Goal: Task Accomplishment & Management: Manage account settings

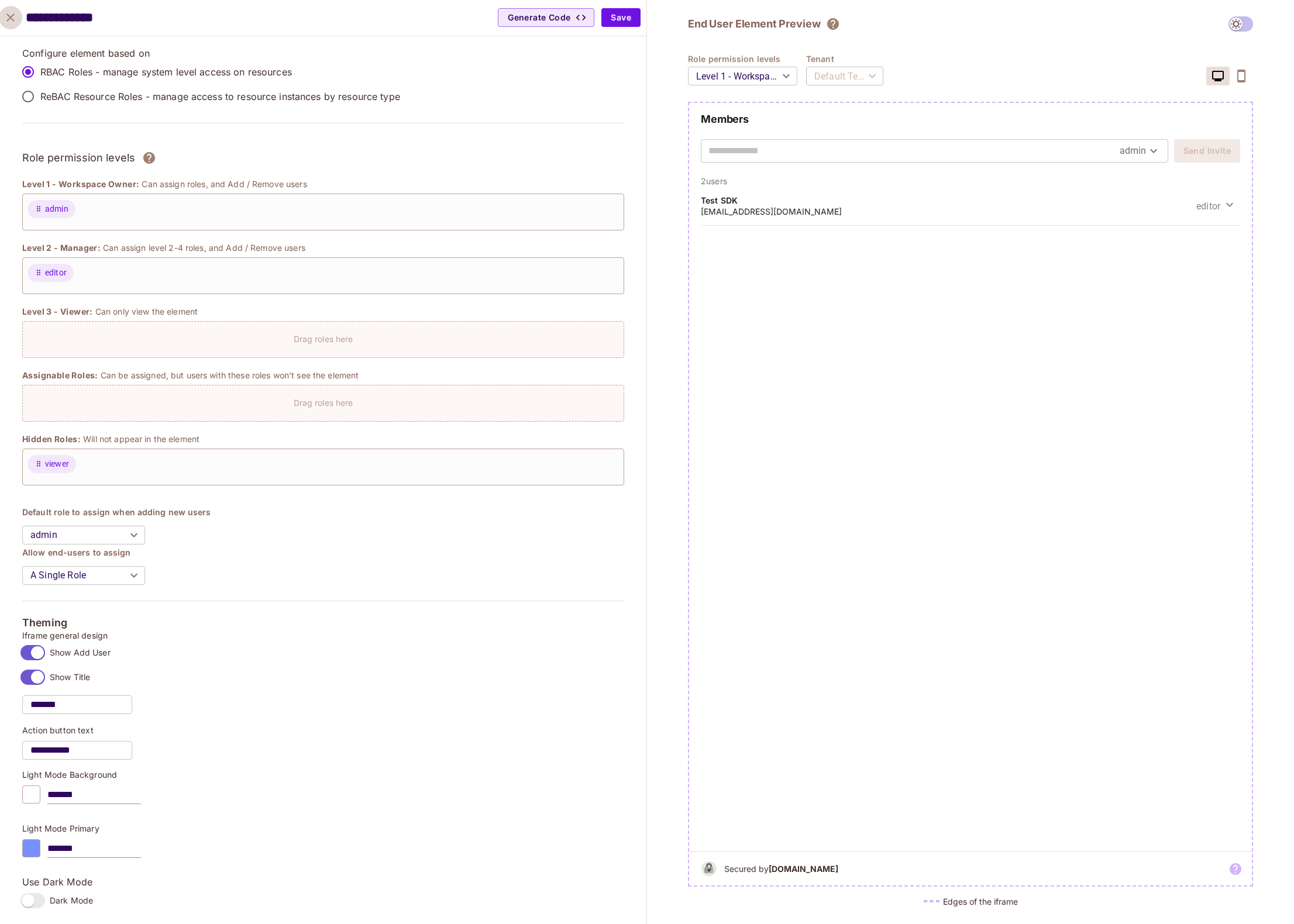
click at [10, 17] on icon "close" at bounding box center [10, 17] width 8 height 8
type input "*******"
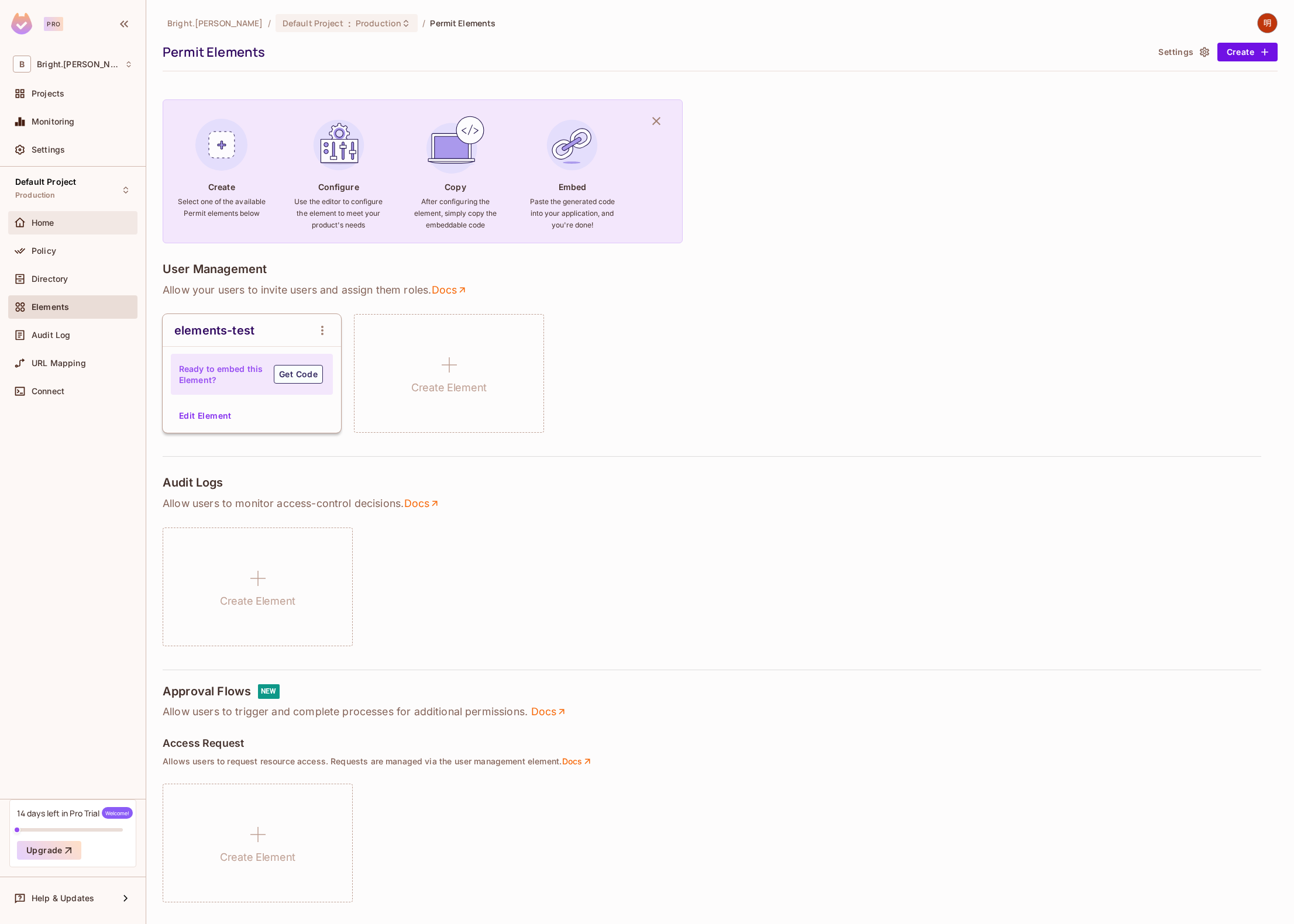
click at [65, 220] on div "Home" at bounding box center [82, 222] width 101 height 9
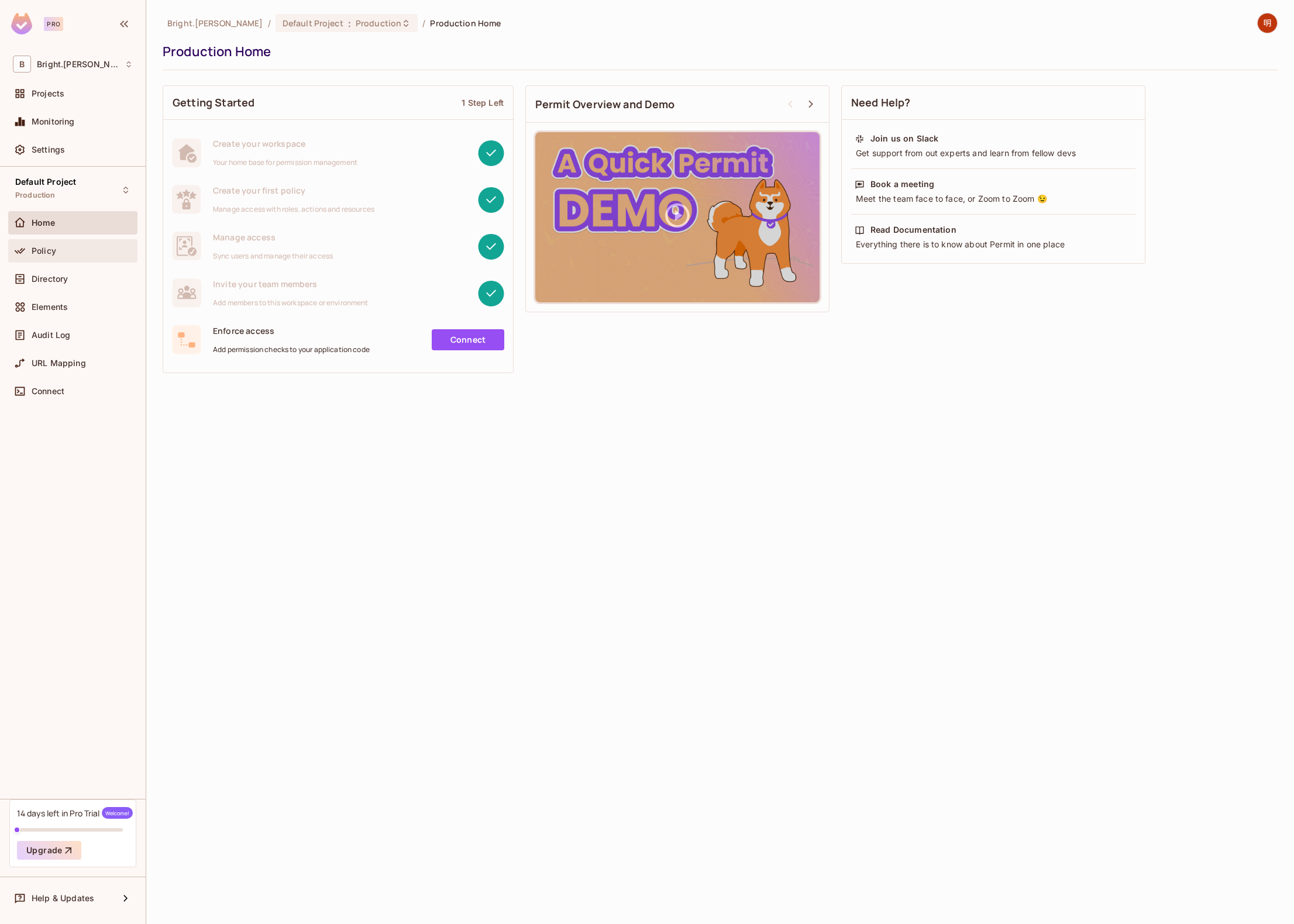
click at [64, 250] on div "Policy" at bounding box center [82, 251] width 101 height 9
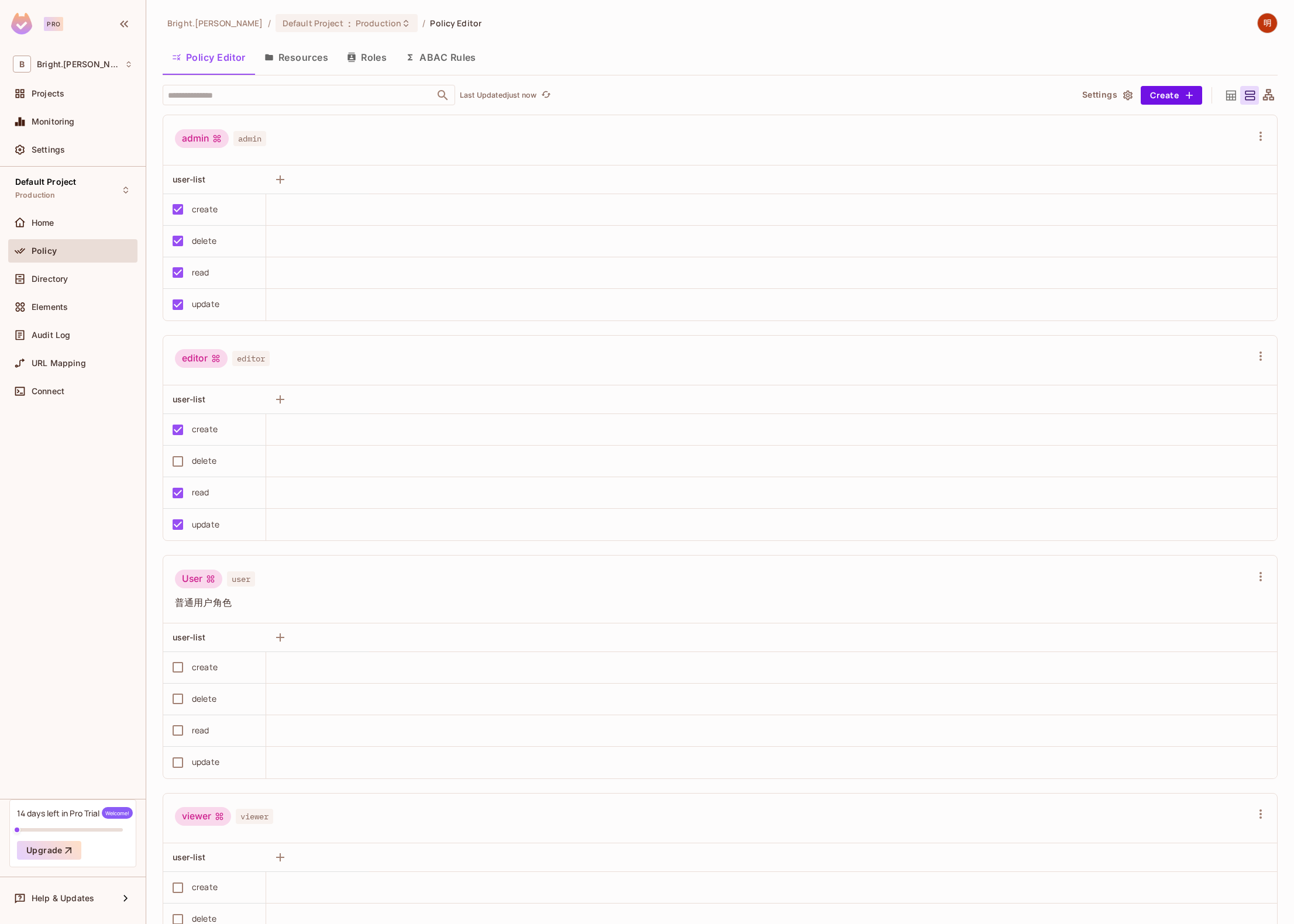
click at [294, 48] on button "Resources" at bounding box center [296, 57] width 83 height 29
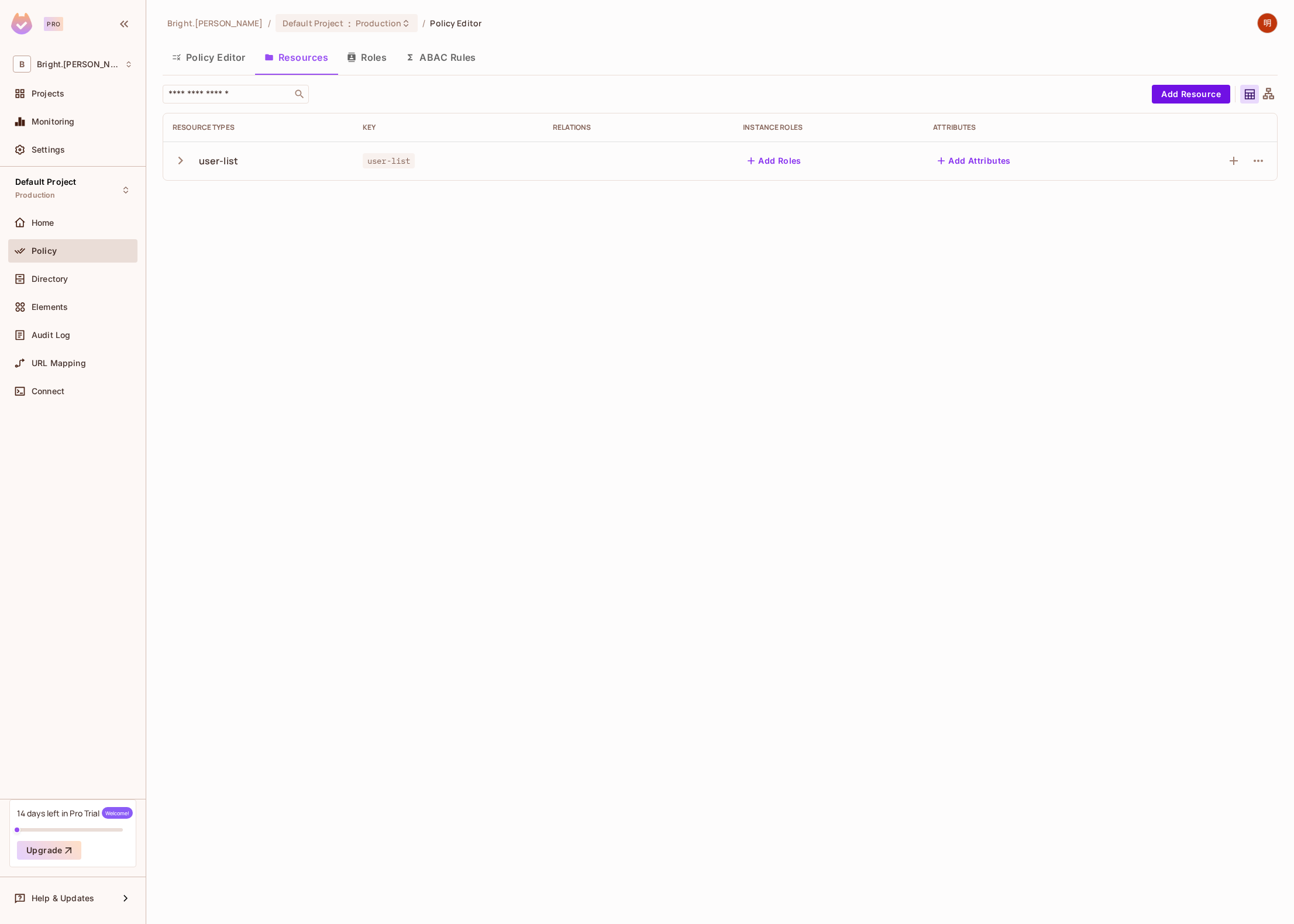
click at [524, 440] on div "Bright.Lee / Default Project : Production / Policy Editor Policy Editor Resourc…" at bounding box center [720, 462] width 1148 height 924
click at [103, 247] on div "Policy" at bounding box center [82, 251] width 101 height 9
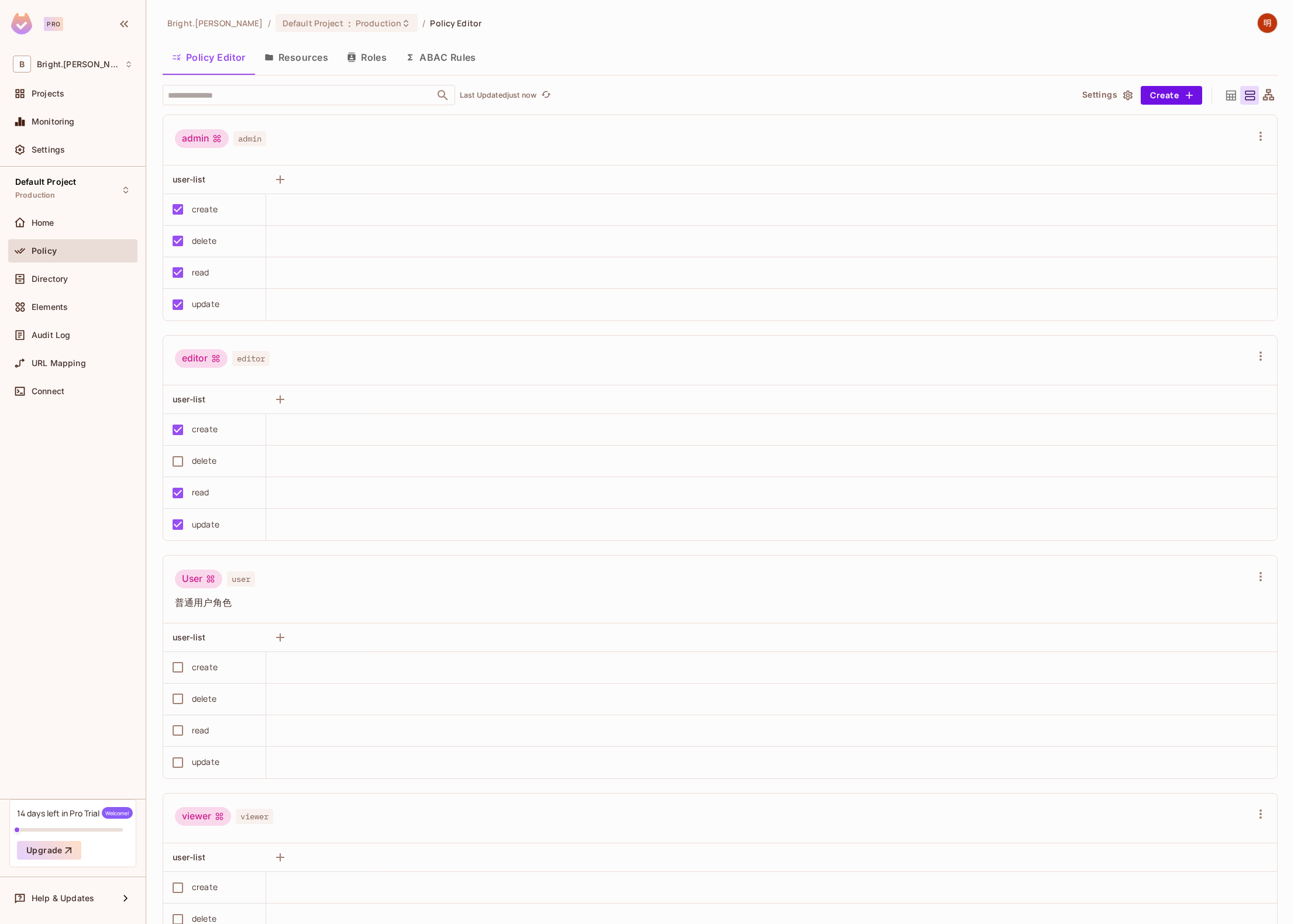
click at [323, 56] on button "Resources" at bounding box center [296, 57] width 83 height 29
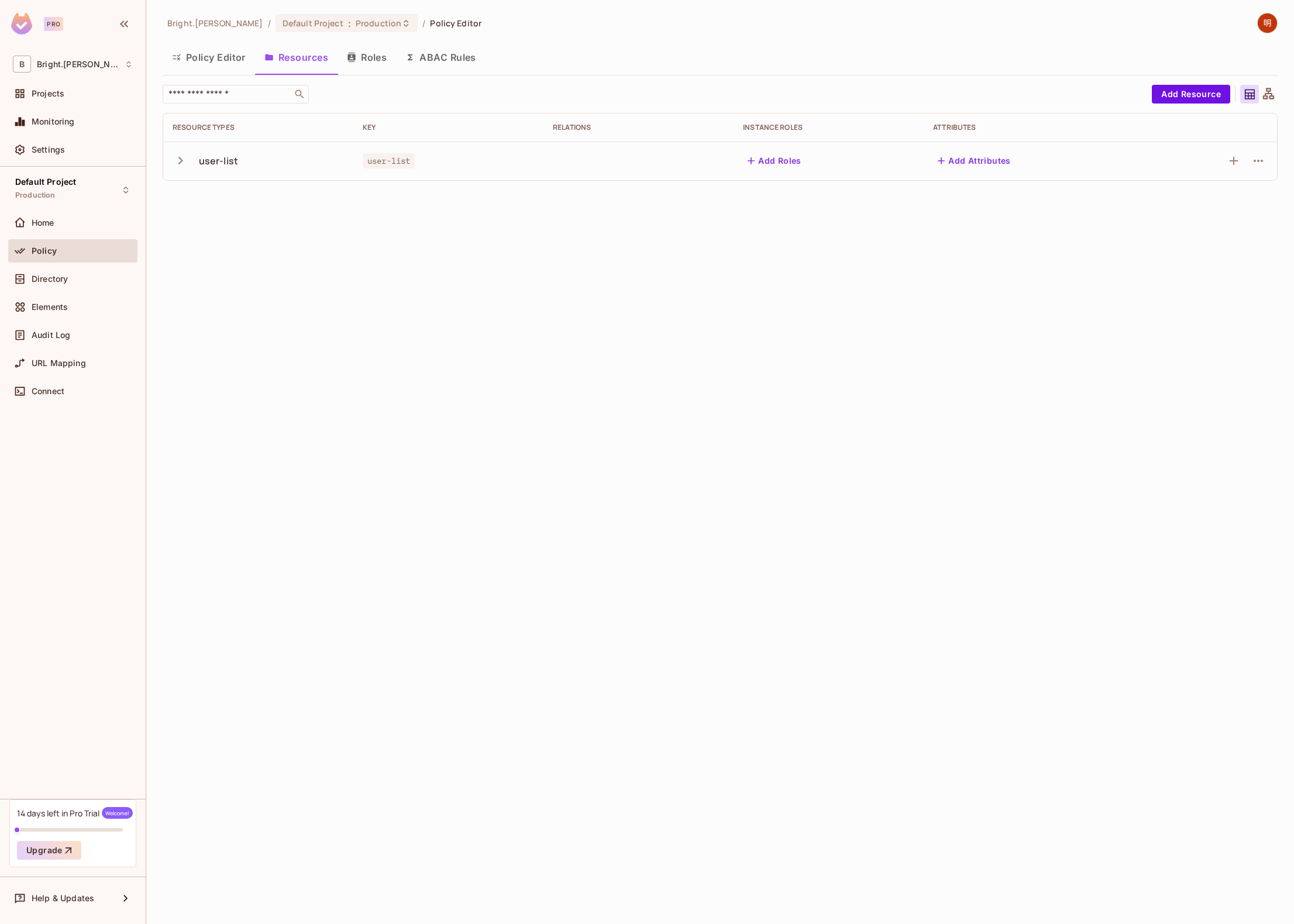
click at [186, 163] on icon "button" at bounding box center [180, 161] width 16 height 16
click at [367, 65] on button "Roles" at bounding box center [367, 57] width 58 height 29
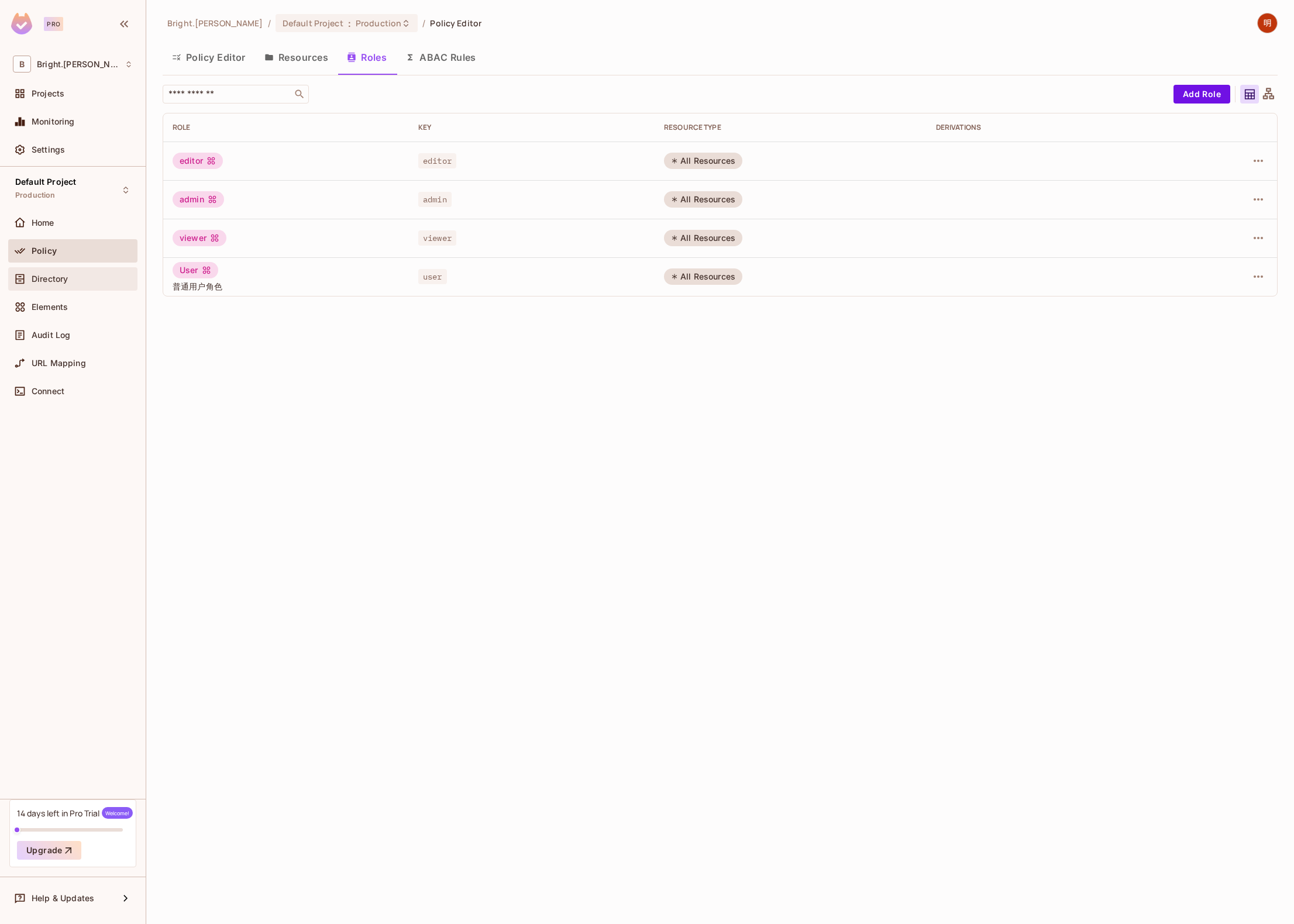
click at [100, 276] on div "Directory" at bounding box center [82, 278] width 101 height 9
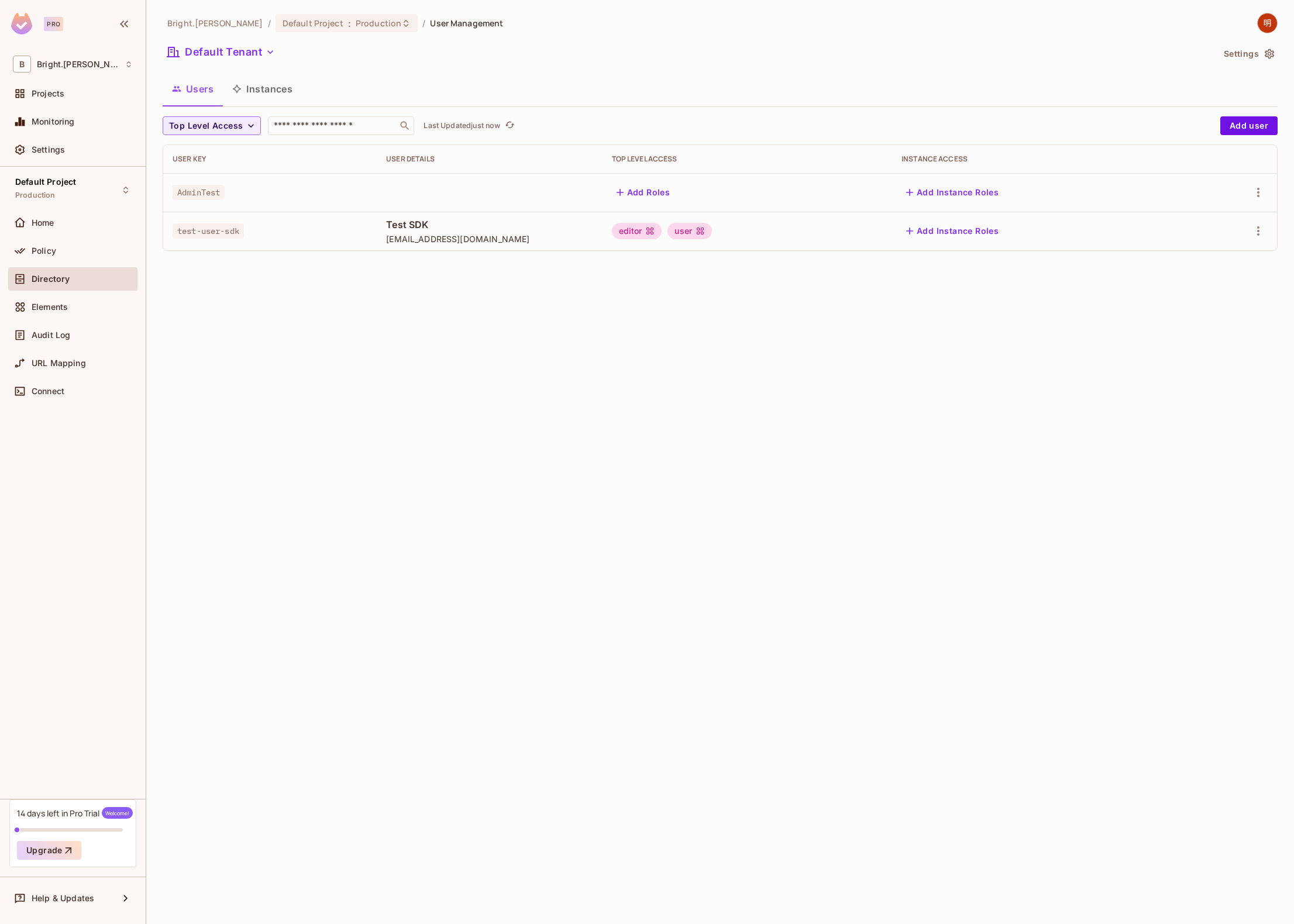
click at [963, 447] on div "Bright.Lee / Default Project : Production / User Management Default Tenant Sett…" at bounding box center [720, 462] width 1148 height 924
click at [510, 121] on icon "refresh" at bounding box center [510, 125] width 10 height 10
click at [705, 87] on div "Users Instances" at bounding box center [720, 89] width 1115 height 29
click at [93, 305] on div "Elements" at bounding box center [82, 306] width 101 height 9
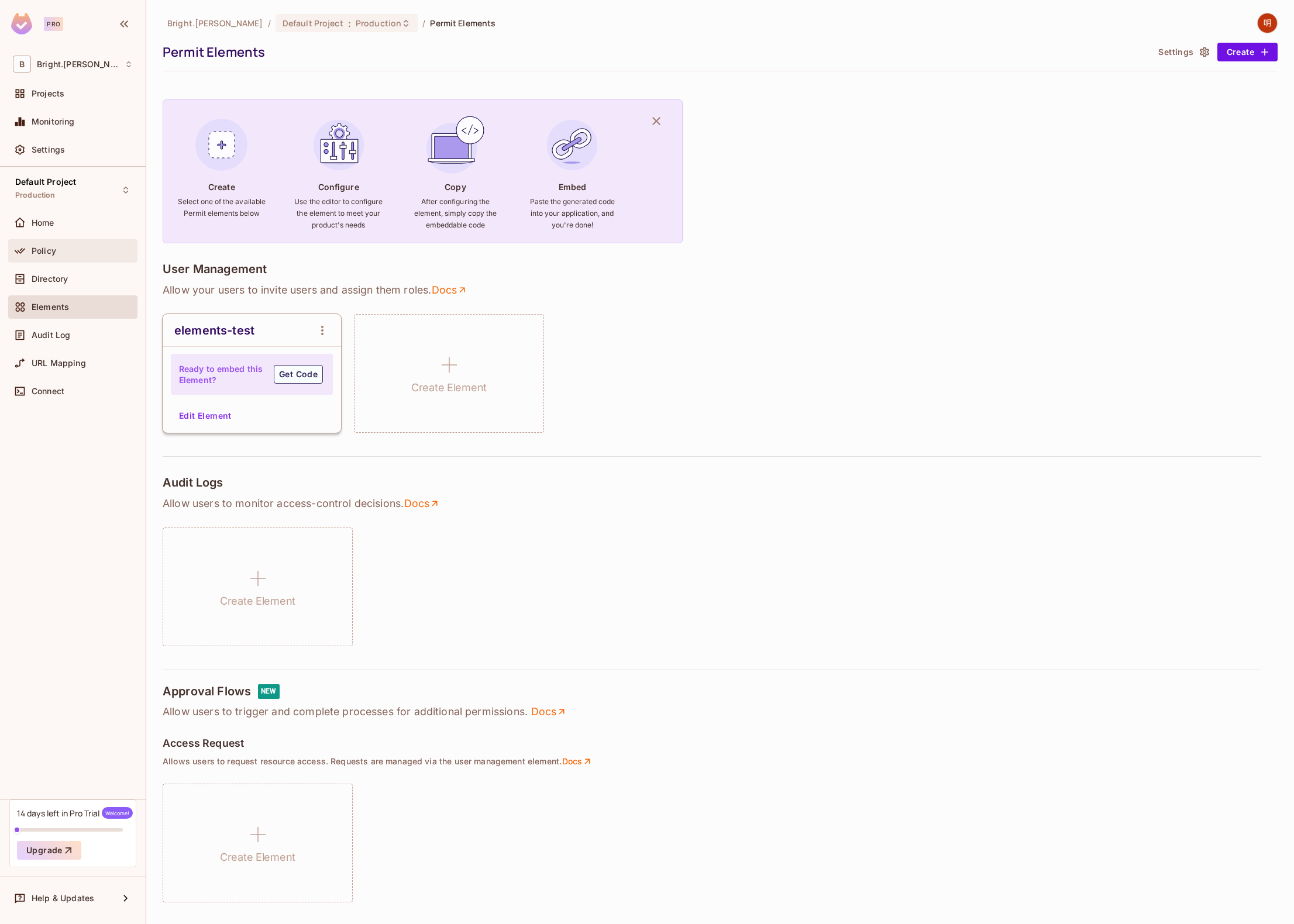
click at [92, 258] on div "Policy" at bounding box center [72, 251] width 129 height 24
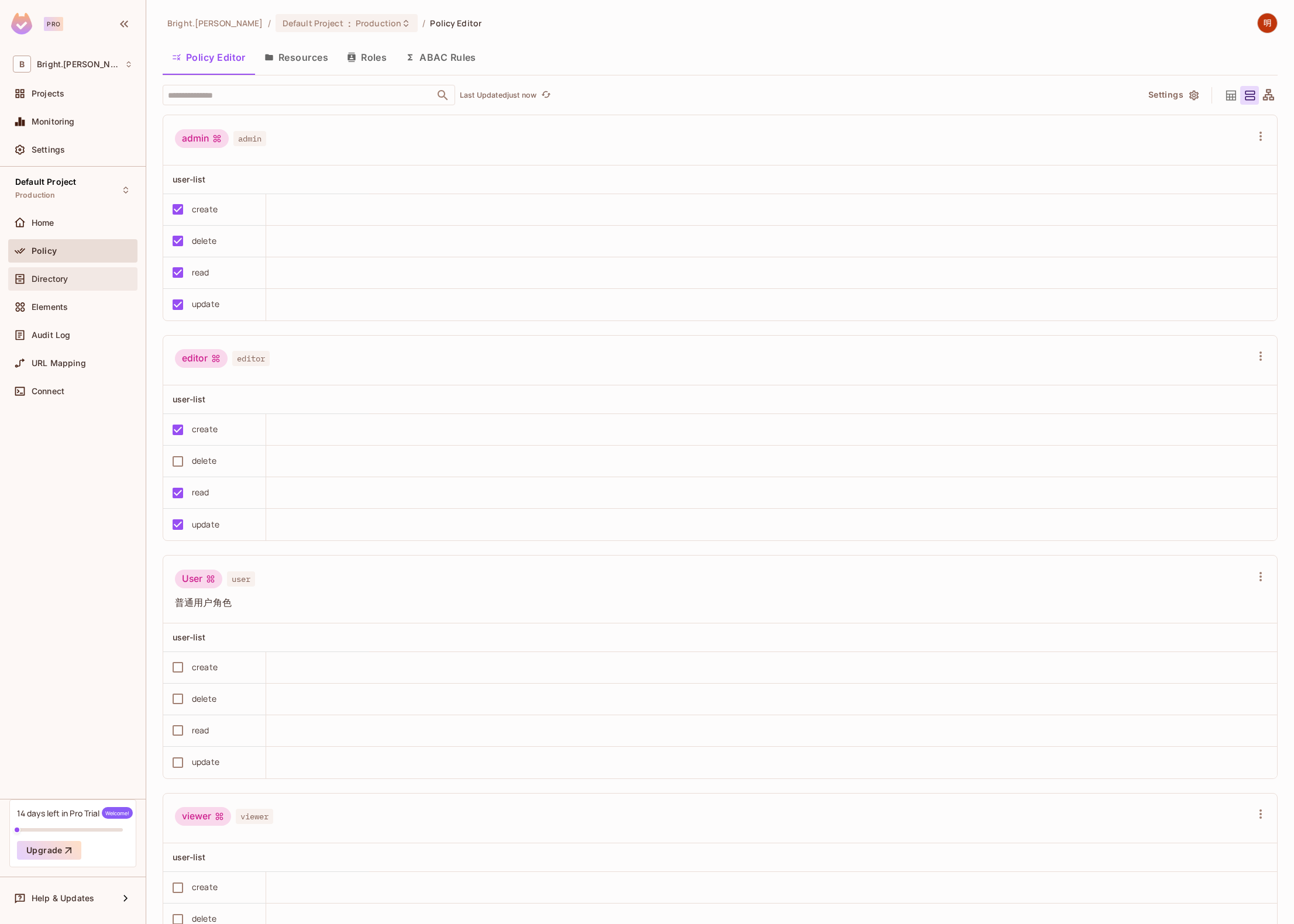
click at [93, 282] on div "Directory" at bounding box center [82, 278] width 101 height 9
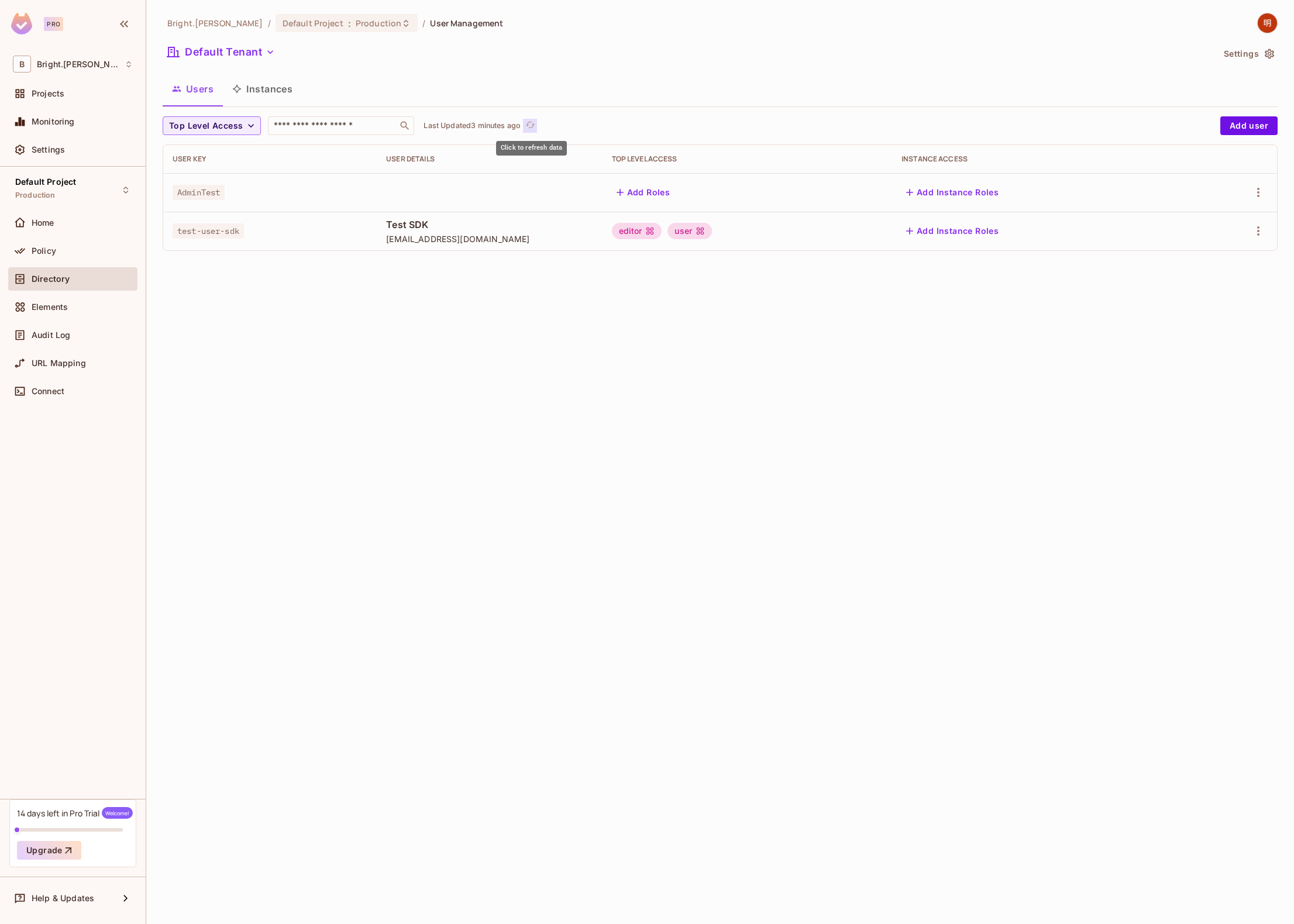
click at [525, 121] on button "Click to refresh data" at bounding box center [530, 126] width 14 height 14
click at [228, 127] on span "Top Level Access" at bounding box center [206, 126] width 73 height 15
click at [197, 184] on li "admin" at bounding box center [192, 177] width 58 height 25
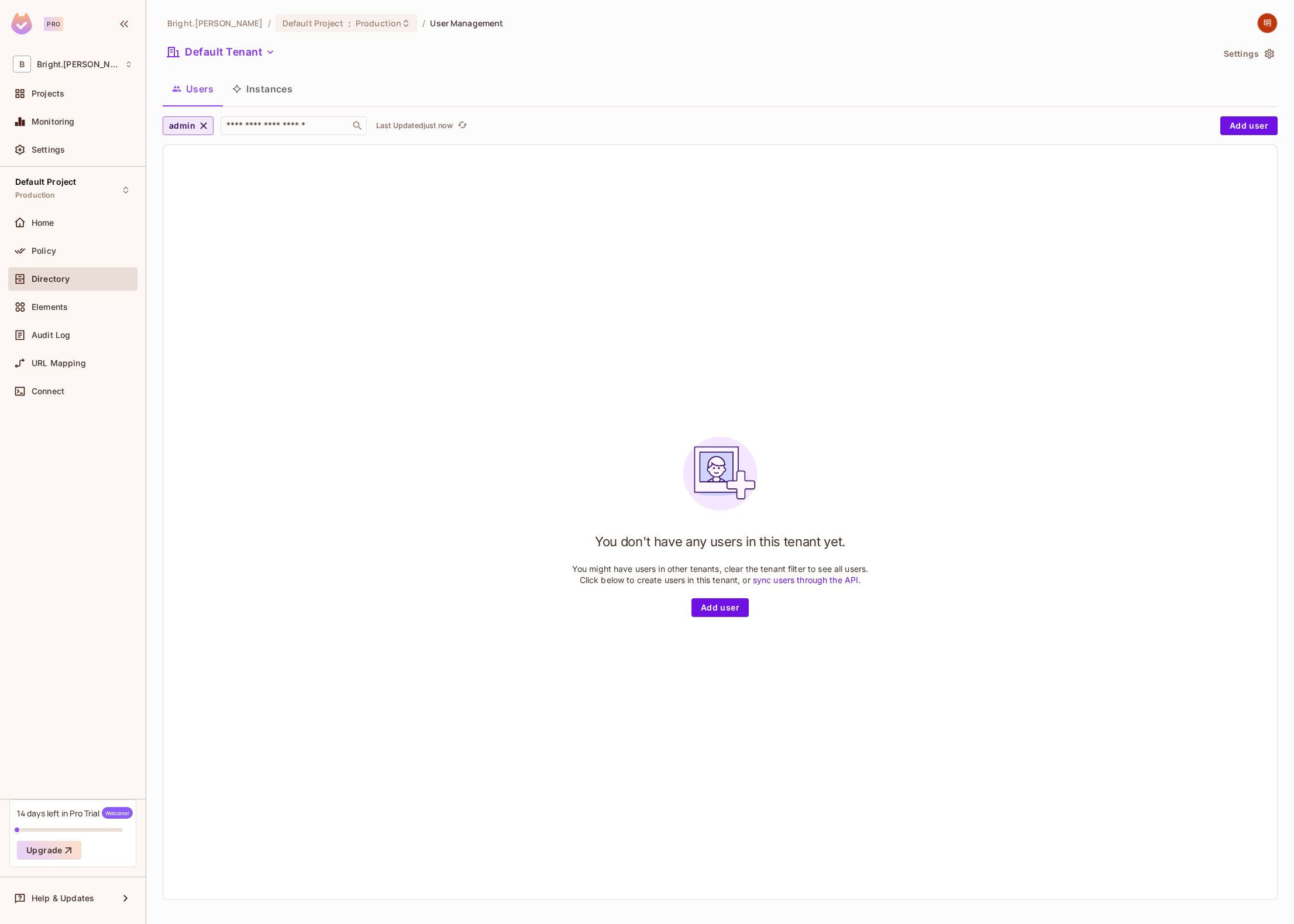
click at [188, 133] on button "admin" at bounding box center [188, 126] width 51 height 19
click at [199, 233] on span "viewer" at bounding box center [194, 231] width 45 height 11
click at [239, 54] on button "Default Tenant" at bounding box center [221, 52] width 117 height 19
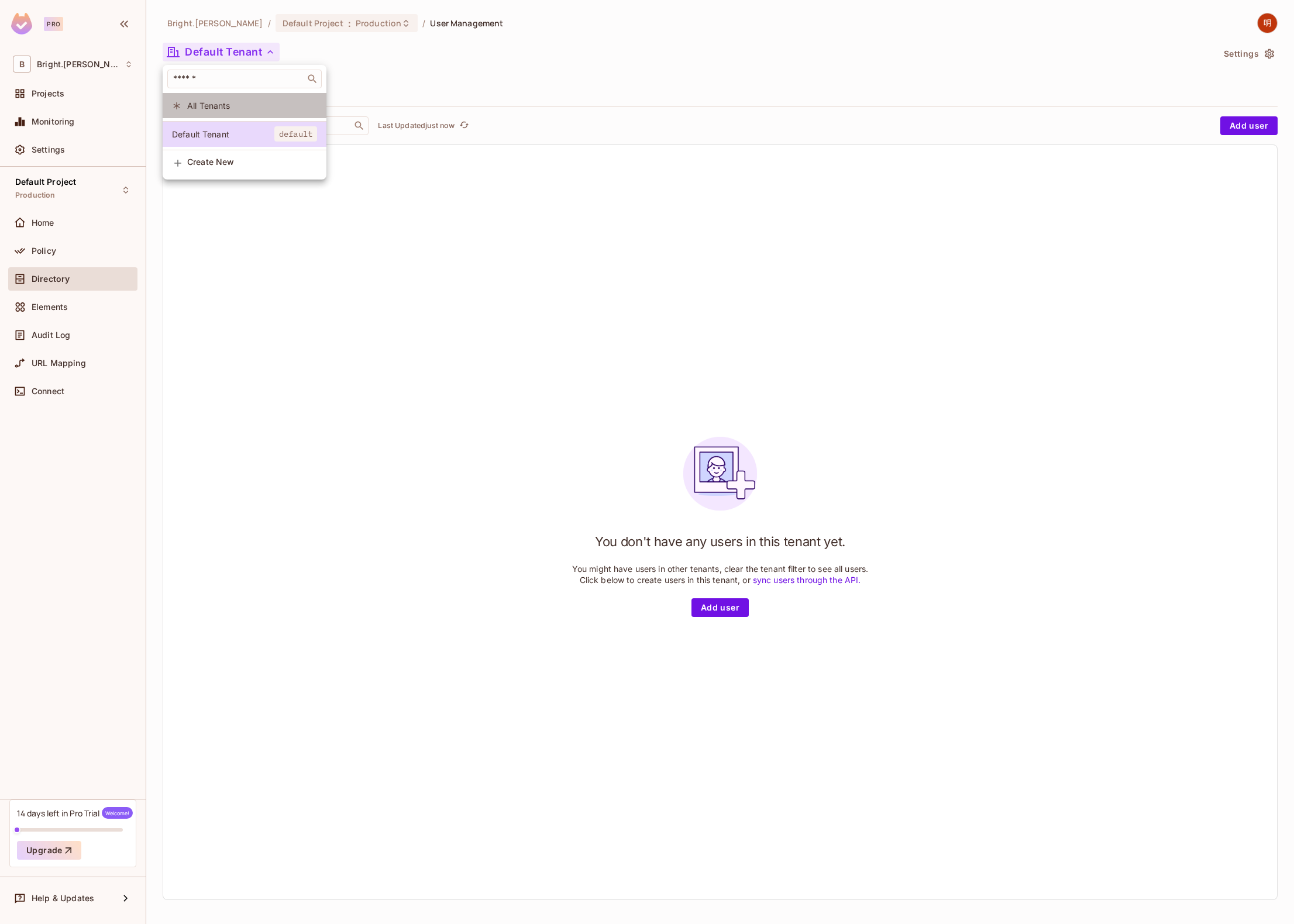
click at [242, 104] on span "All Tenants" at bounding box center [252, 106] width 130 height 11
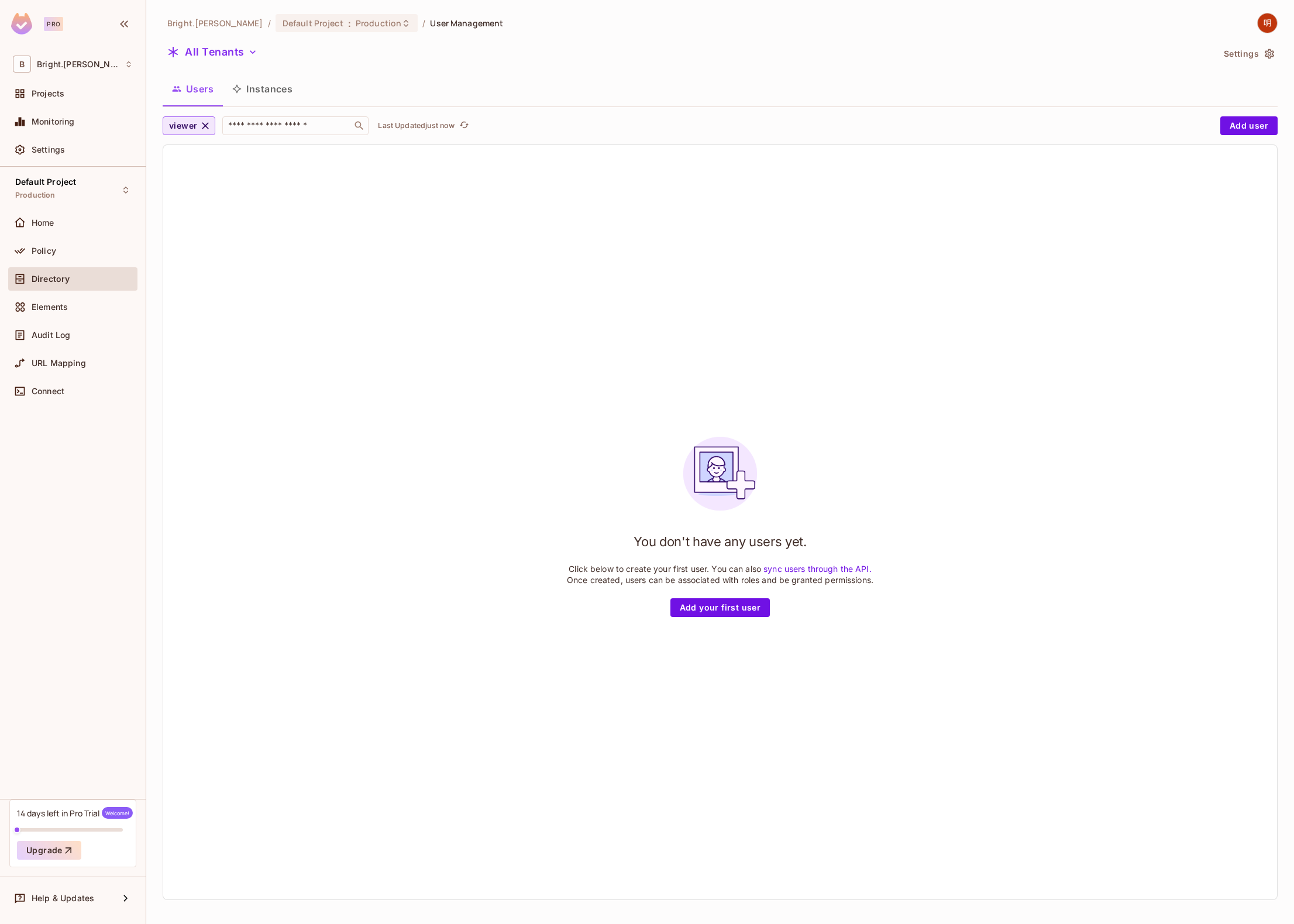
click at [211, 124] on button "viewer" at bounding box center [189, 126] width 53 height 19
click at [200, 145] on li "User" at bounding box center [195, 152] width 66 height 25
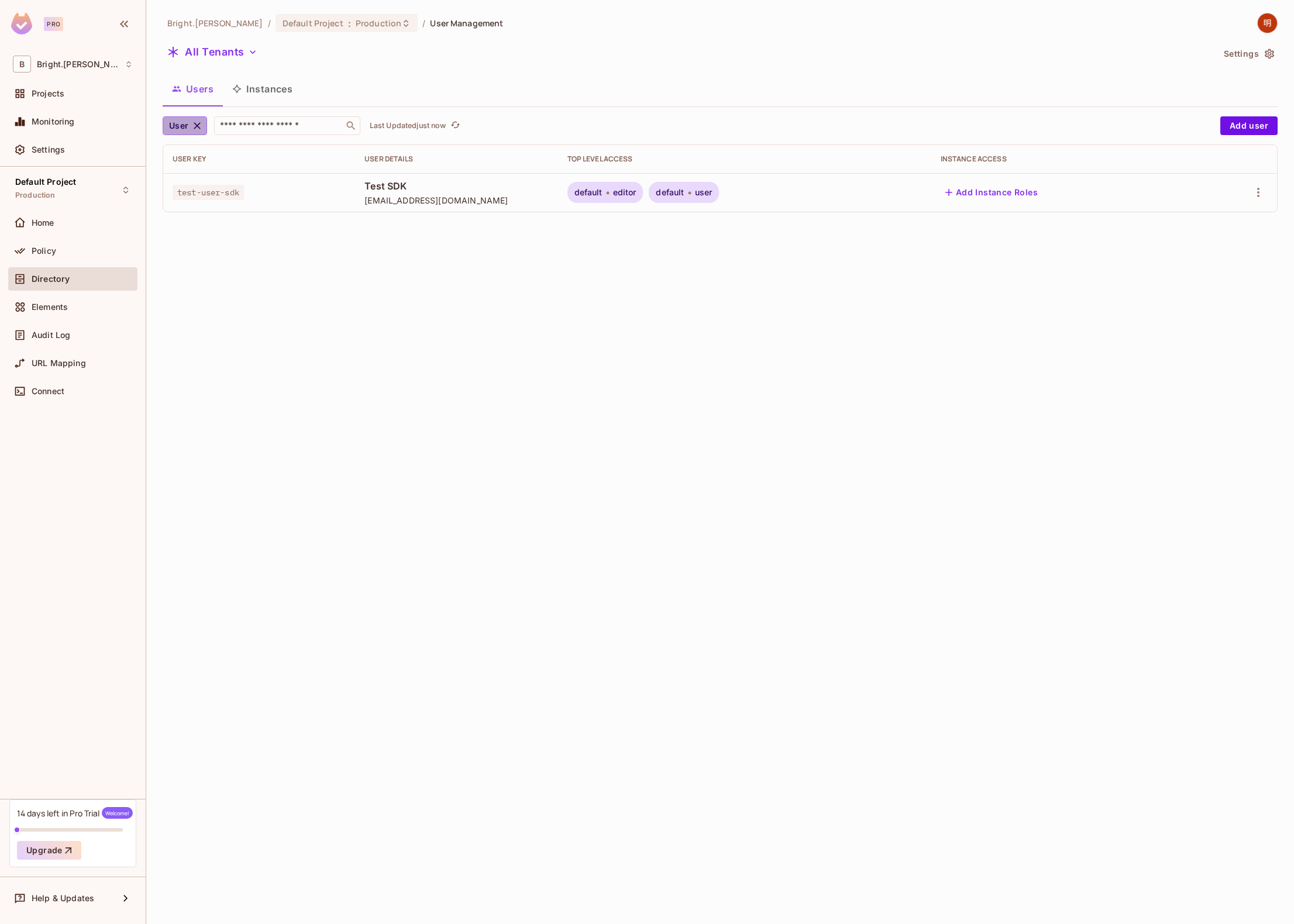
click at [200, 123] on icon "button" at bounding box center [197, 126] width 12 height 12
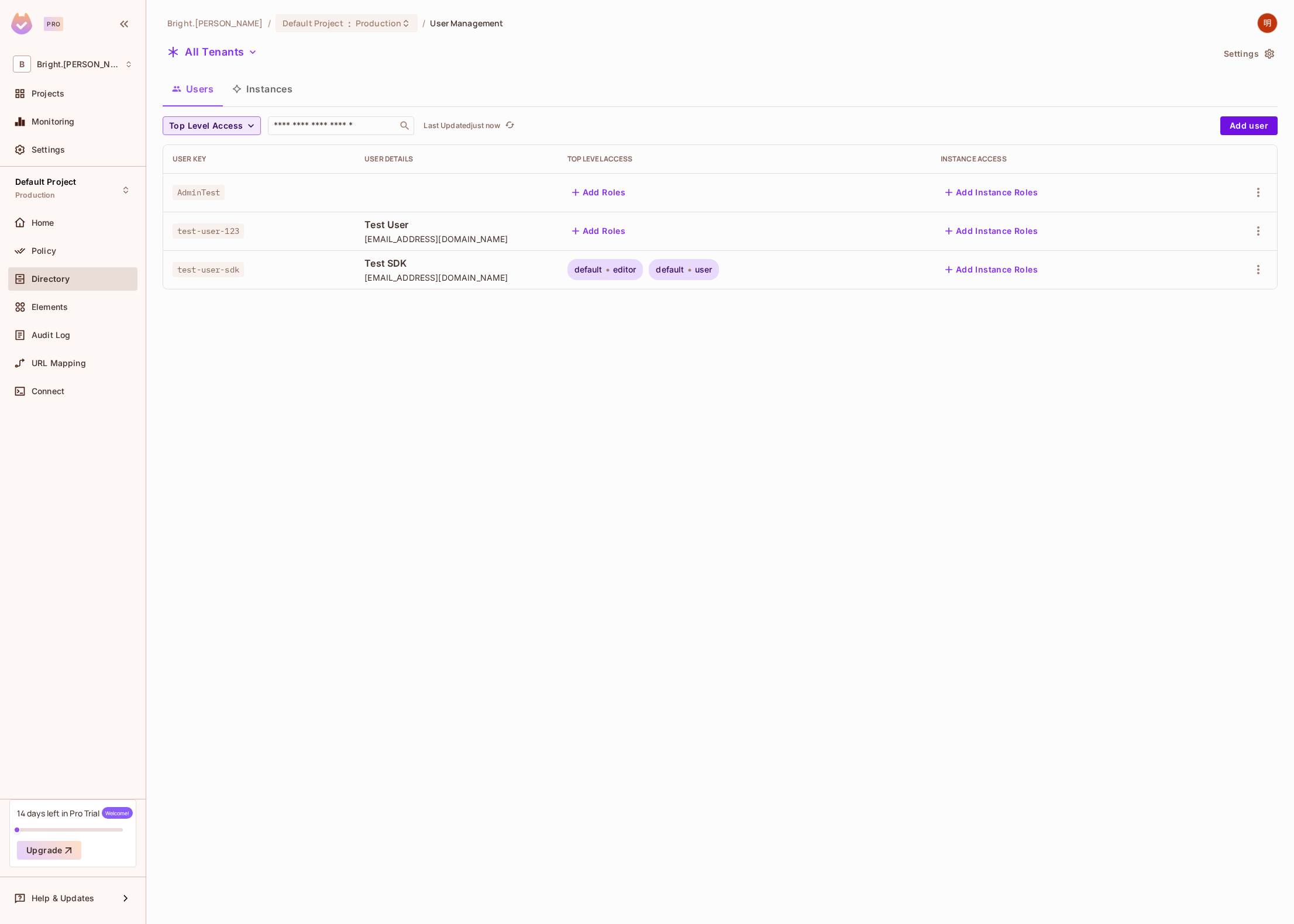
click at [264, 92] on button "Instances" at bounding box center [262, 89] width 79 height 29
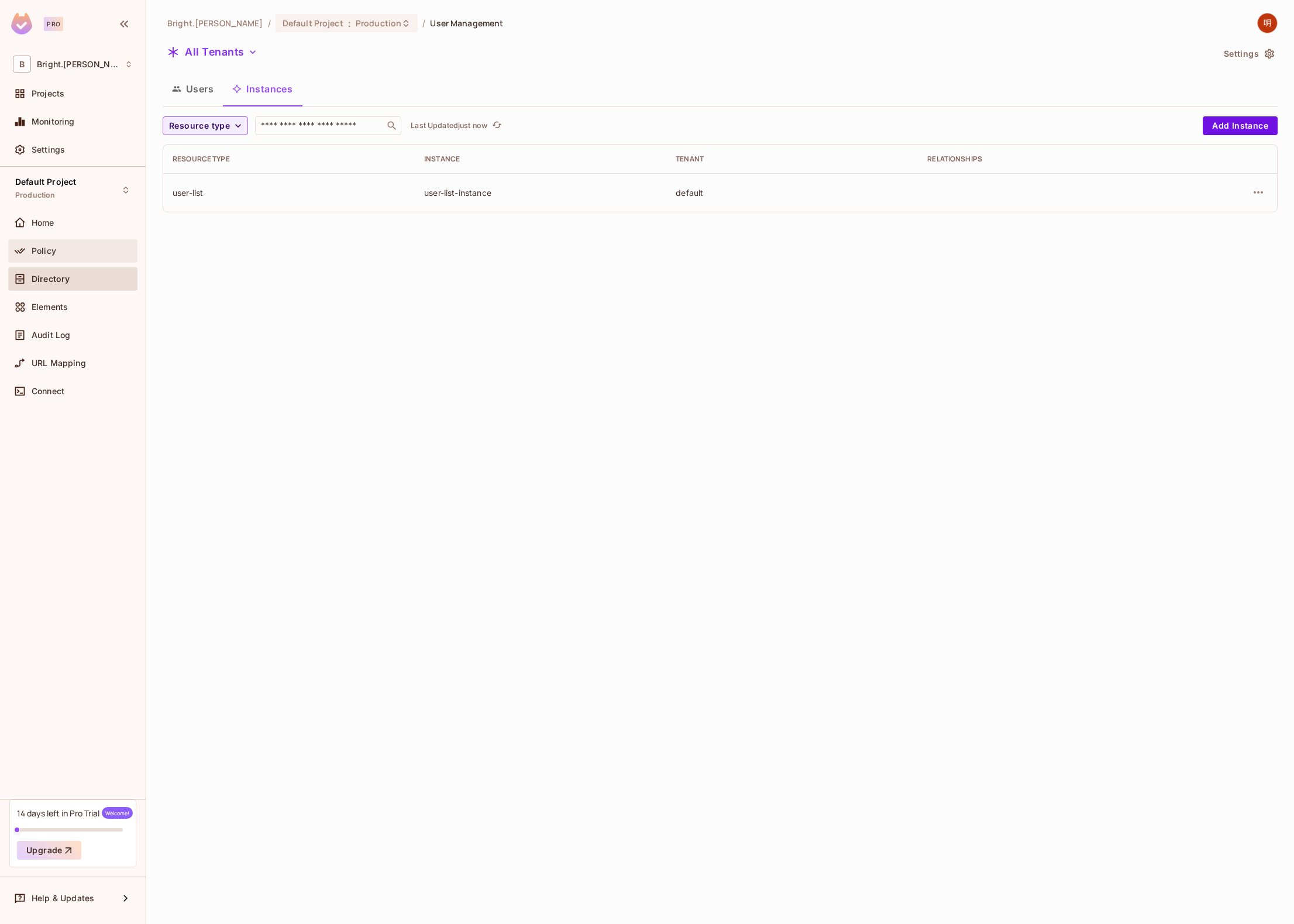
click at [92, 251] on div "Policy" at bounding box center [82, 251] width 101 height 9
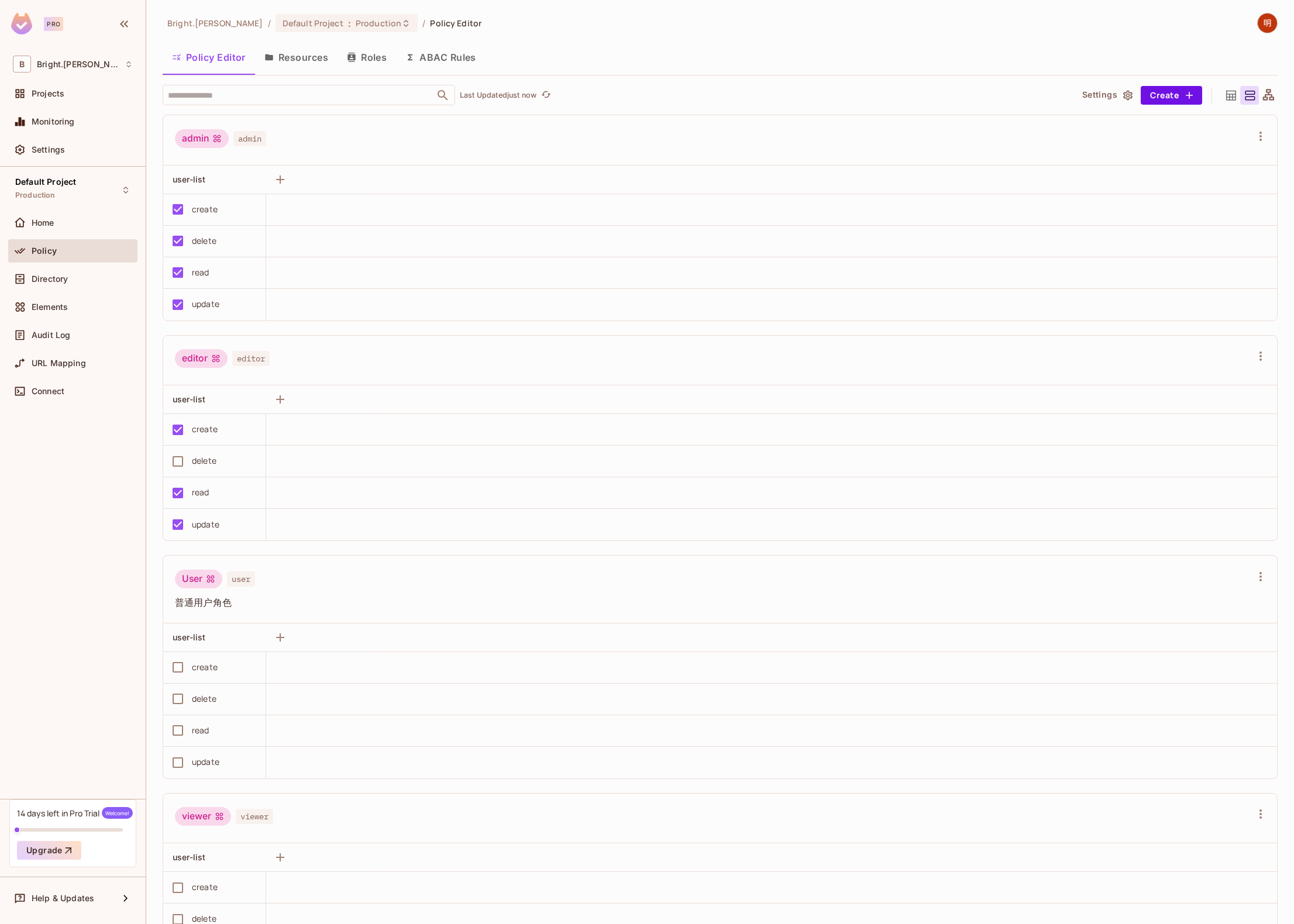
click at [296, 64] on button "Resources" at bounding box center [296, 57] width 83 height 29
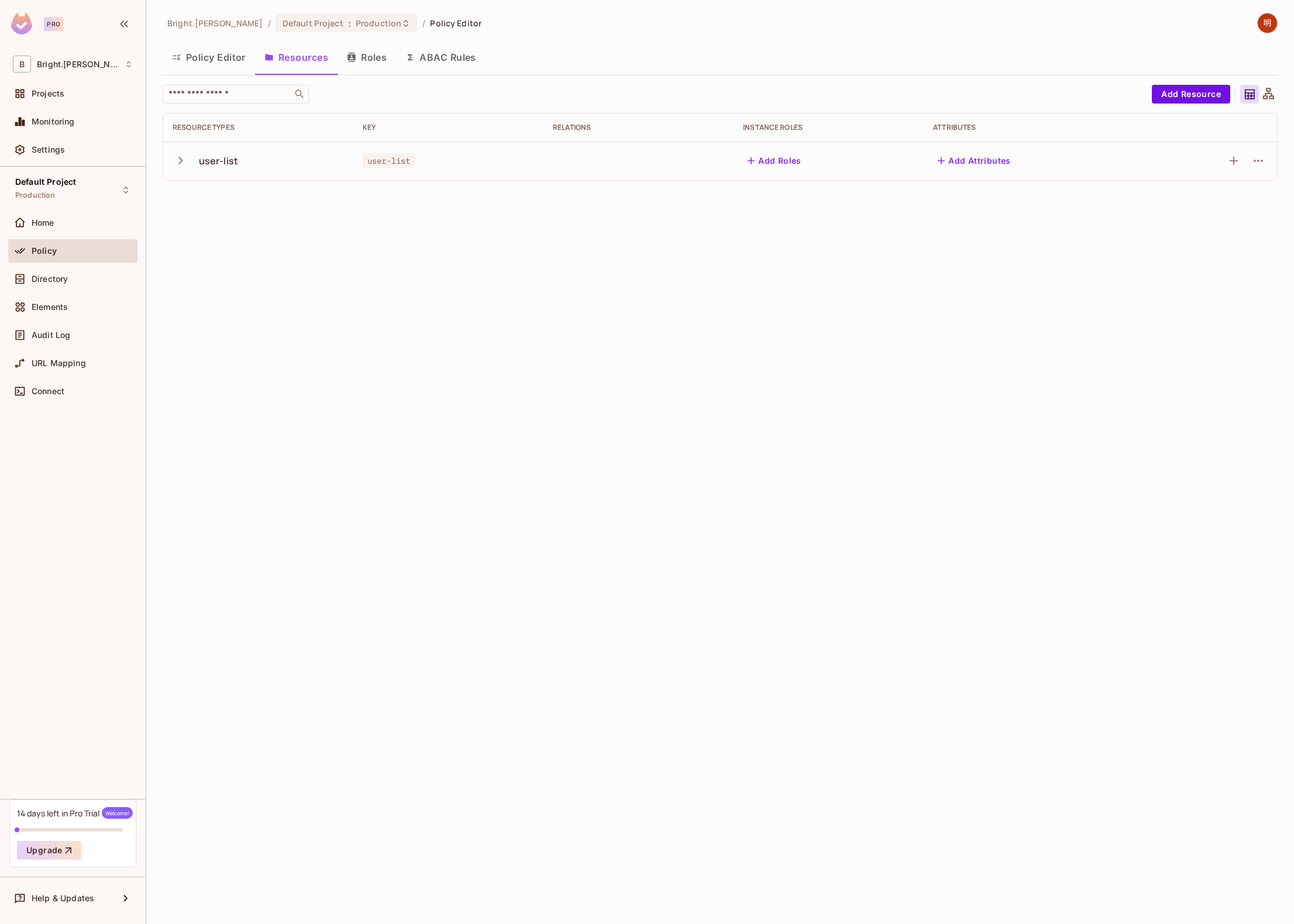
click at [185, 161] on icon "button" at bounding box center [180, 161] width 16 height 16
click at [563, 445] on div "Bright.Lee / Default Project : Production / Policy Editor Policy Editor Resourc…" at bounding box center [720, 462] width 1148 height 924
click at [364, 63] on button "Roles" at bounding box center [367, 57] width 58 height 29
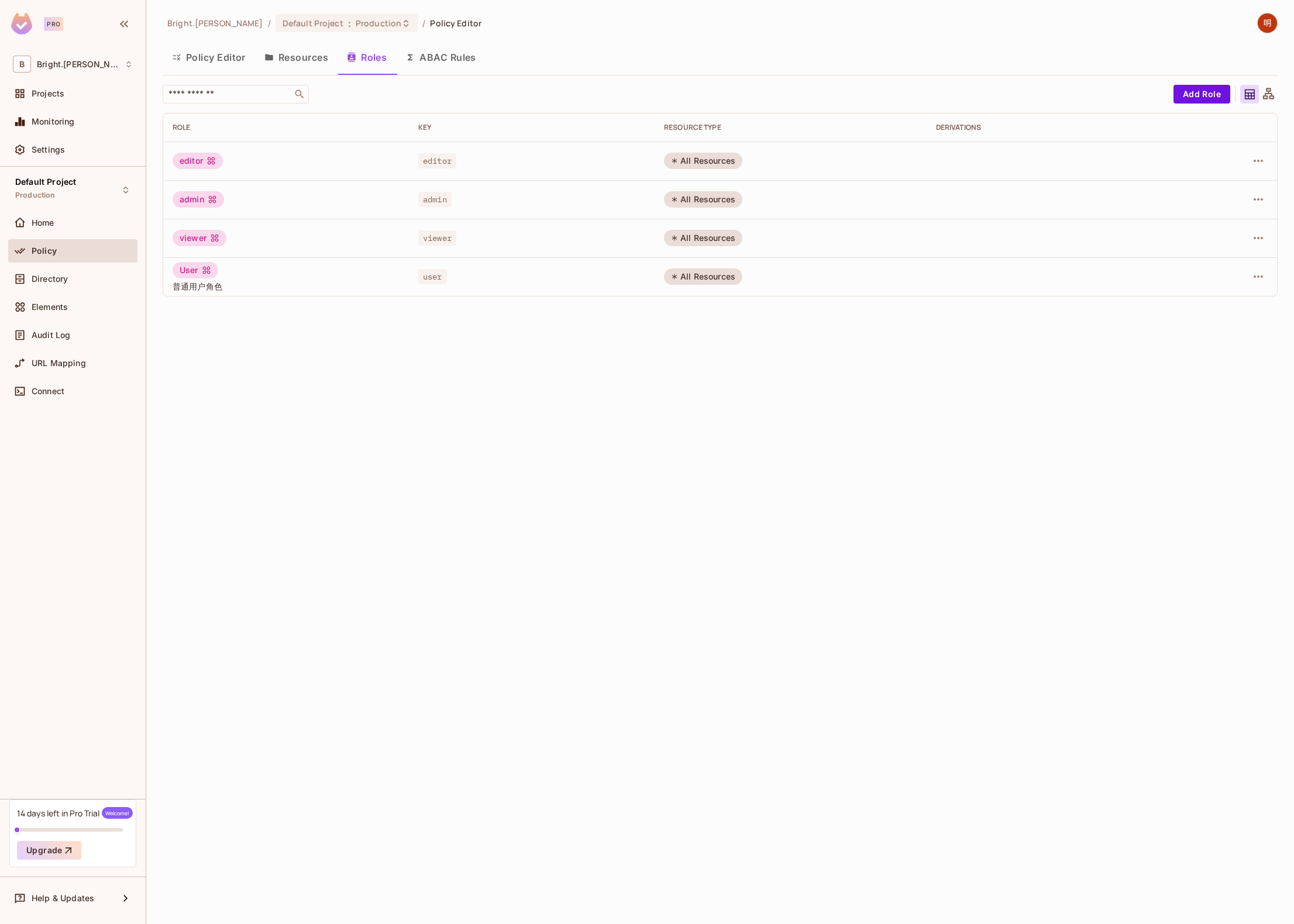
click at [586, 465] on div "Bright.Lee / Default Project : Production / Policy Editor Policy Editor Resourc…" at bounding box center [720, 462] width 1148 height 924
click at [308, 60] on button "Resources" at bounding box center [296, 57] width 83 height 29
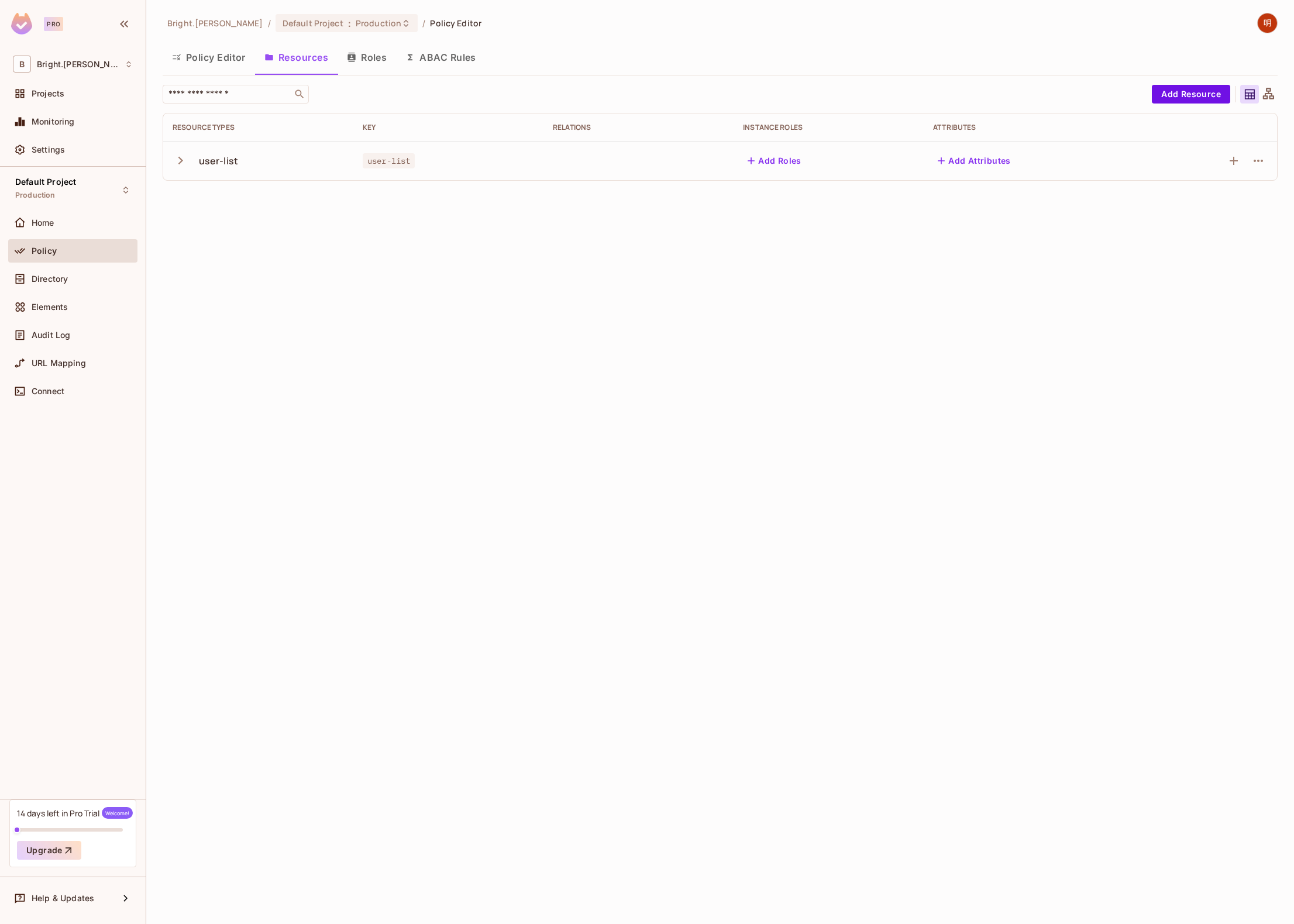
click at [315, 166] on div "user-list" at bounding box center [258, 161] width 171 height 24
click at [54, 280] on span "Directory" at bounding box center [50, 278] width 36 height 9
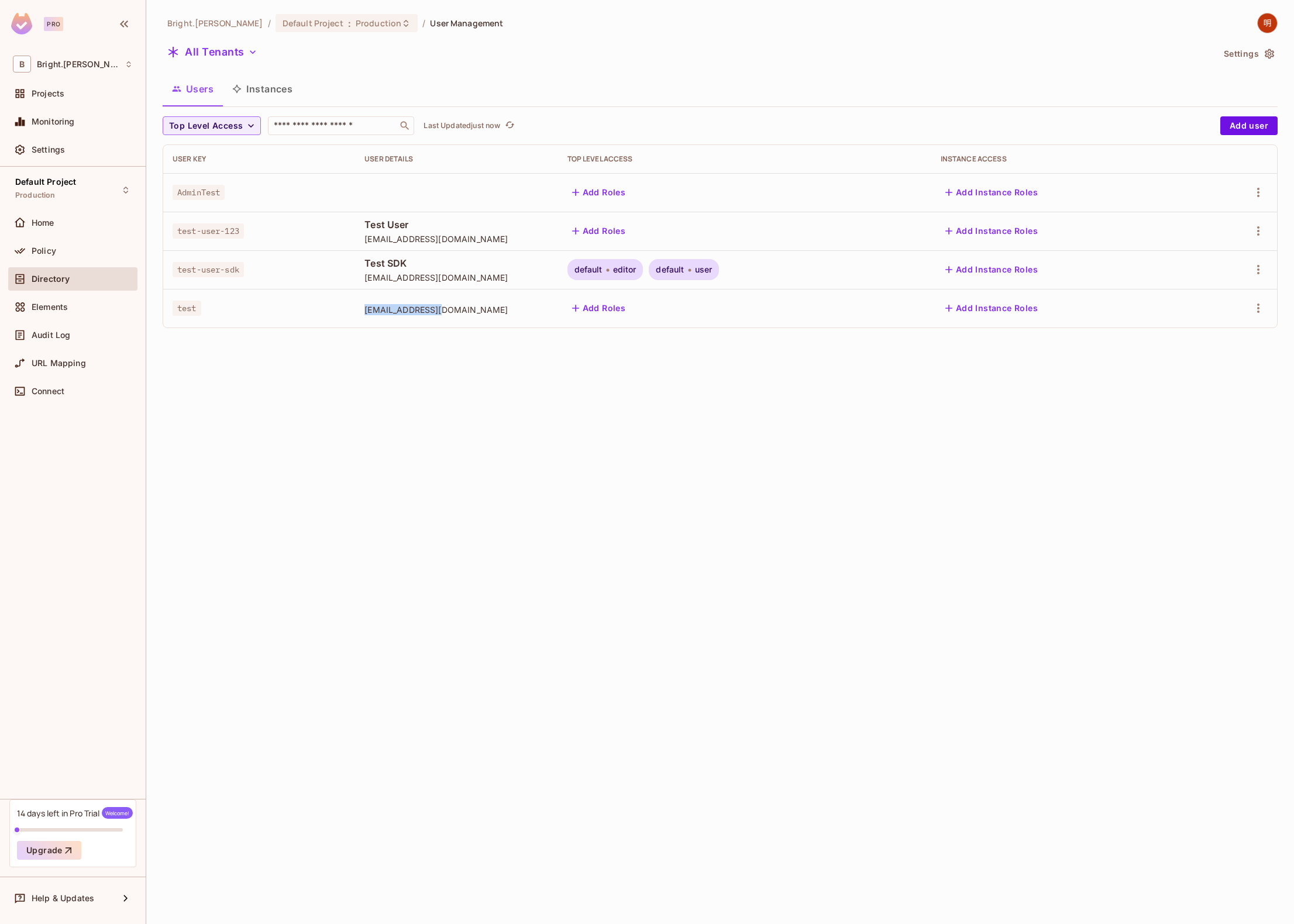
drag, startPoint x: 459, startPoint y: 315, endPoint x: 353, endPoint y: 312, distance: 106.0
click at [353, 312] on tr "test [EMAIL_ADDRESS][DOMAIN_NAME] Add Roles Add Instance Roles" at bounding box center [720, 308] width 1114 height 39
click at [470, 312] on span "[EMAIL_ADDRESS][DOMAIN_NAME]" at bounding box center [456, 309] width 184 height 11
click at [1258, 308] on icon "button" at bounding box center [1258, 308] width 2 height 9
click at [1216, 414] on div "Delete User" at bounding box center [1206, 412] width 46 height 12
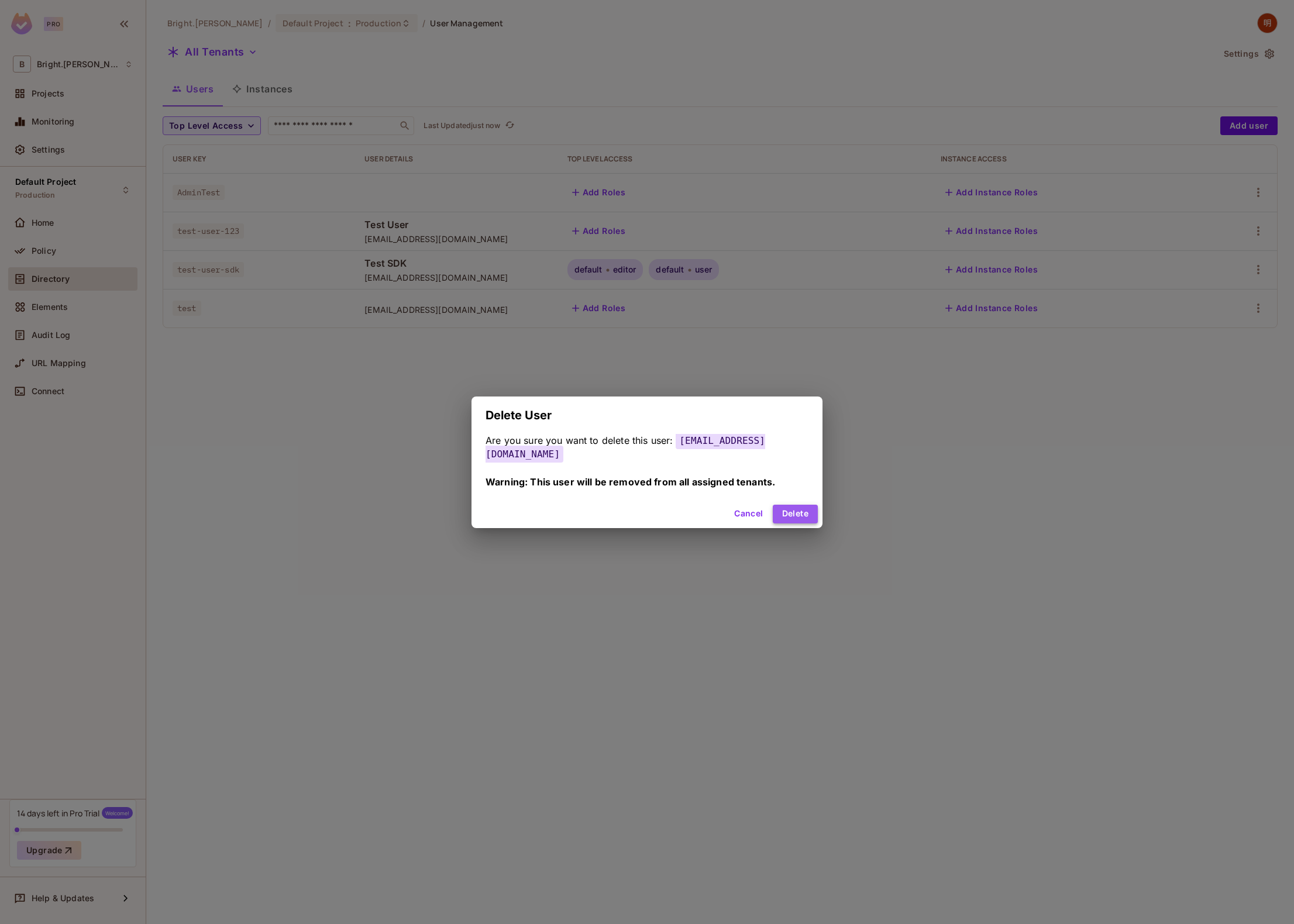
click at [773, 508] on button "Delete" at bounding box center [795, 514] width 45 height 19
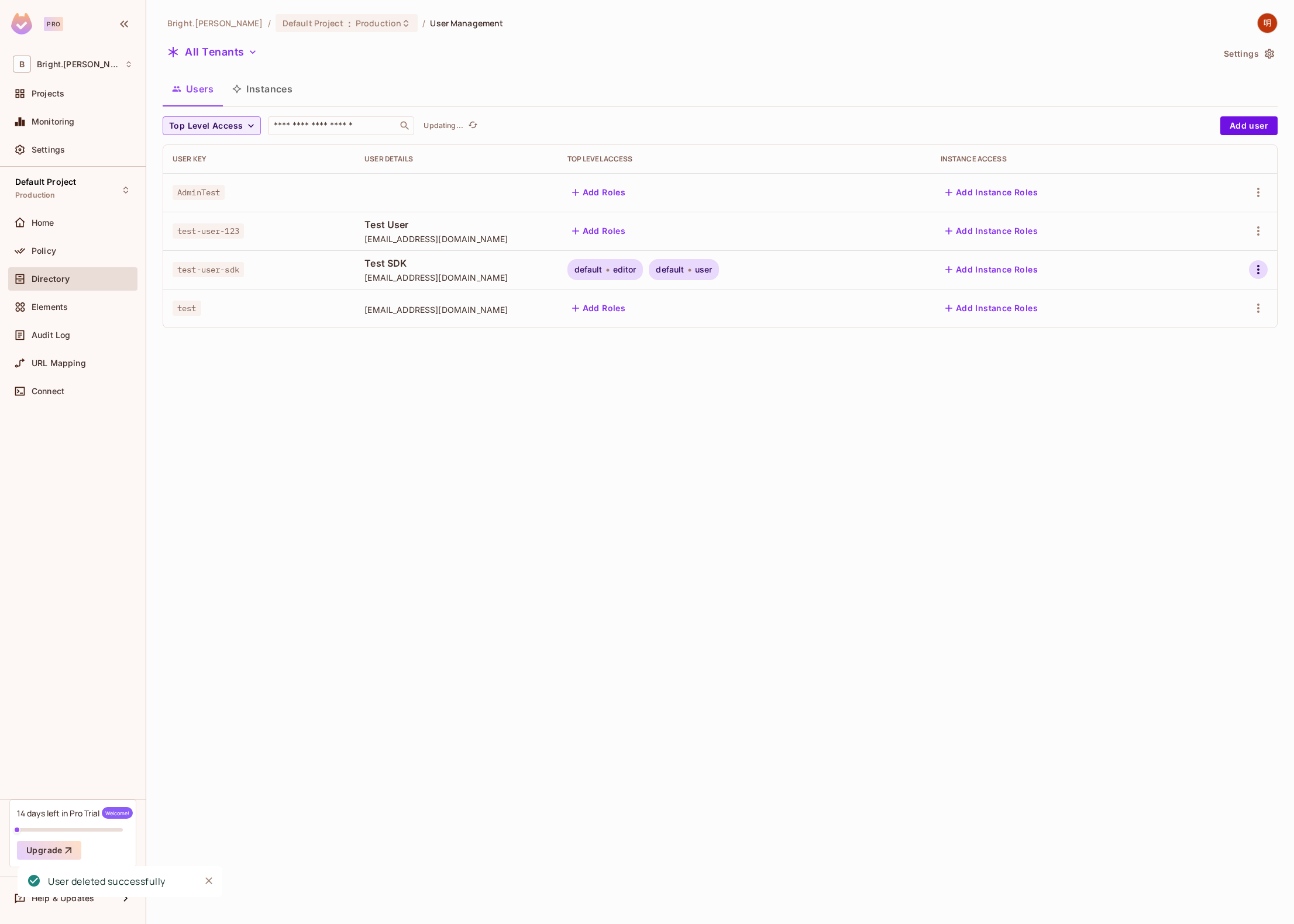
click at [1257, 275] on icon "button" at bounding box center [1258, 269] width 14 height 14
click at [1190, 376] on div "Delete User" at bounding box center [1206, 373] width 46 height 12
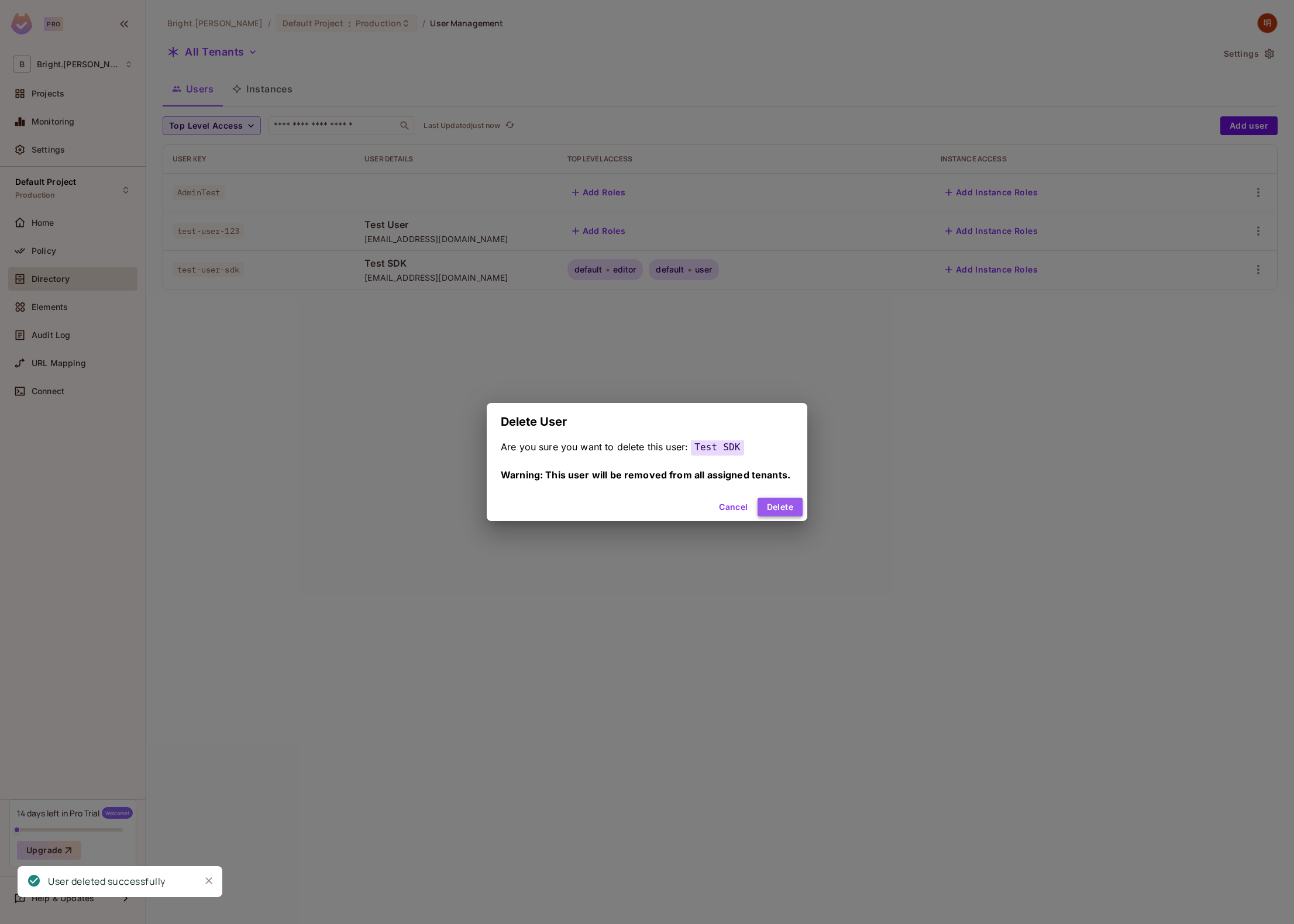
click at [790, 511] on button "Delete" at bounding box center [780, 507] width 45 height 19
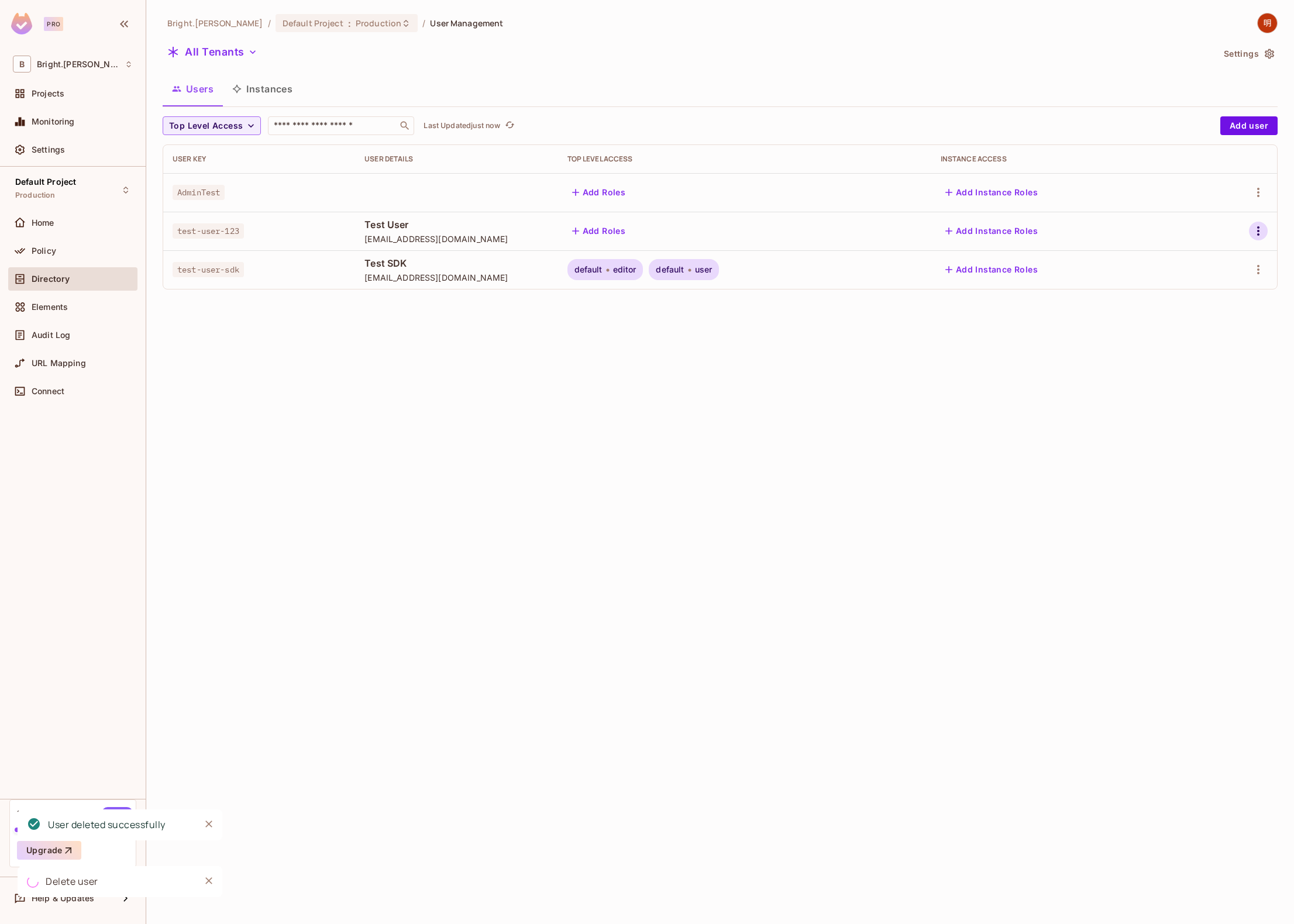
click at [1258, 229] on icon "button" at bounding box center [1258, 231] width 14 height 14
click at [1214, 339] on div "Delete User" at bounding box center [1206, 335] width 46 height 12
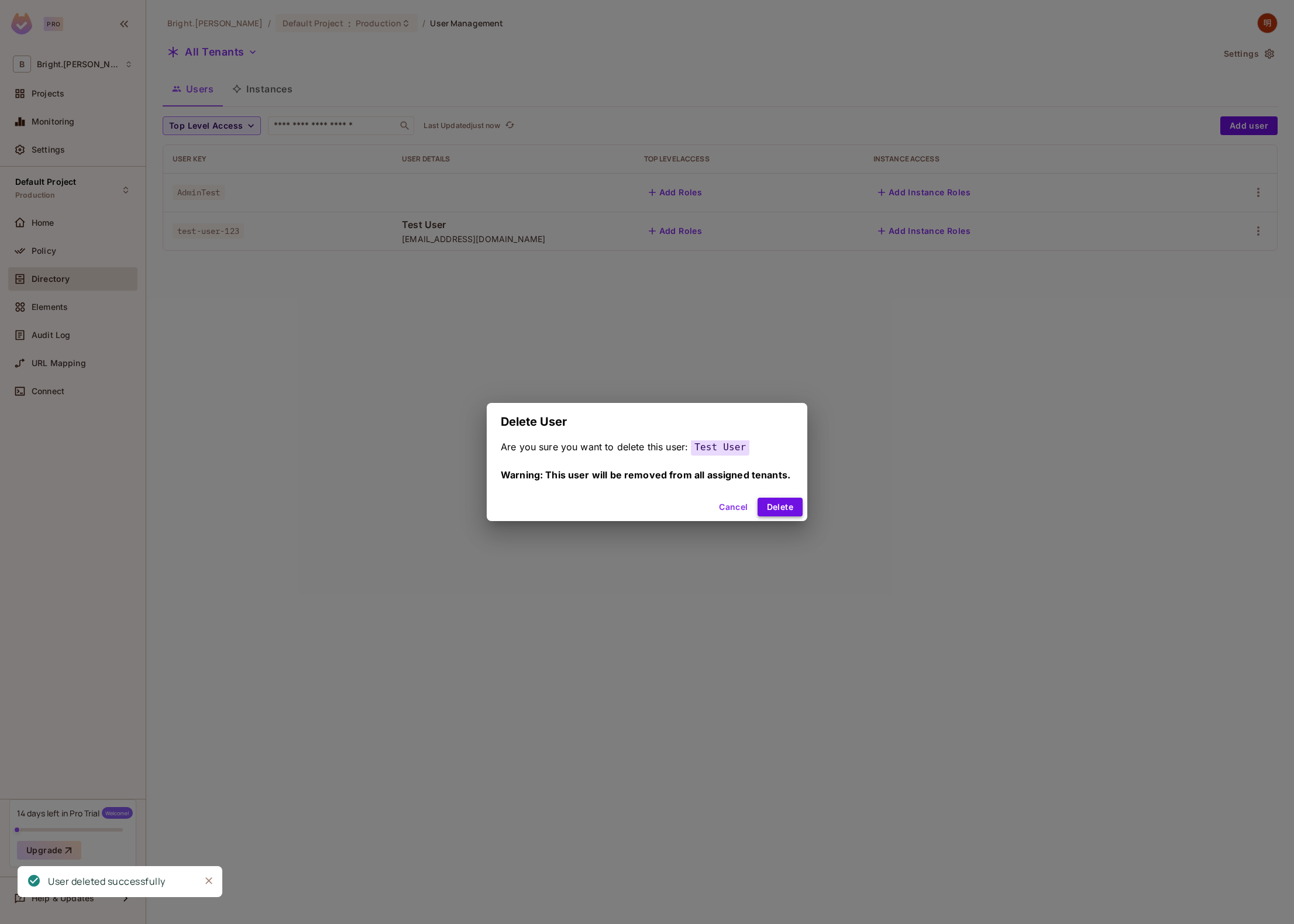
click at [792, 508] on button "Delete" at bounding box center [780, 507] width 45 height 19
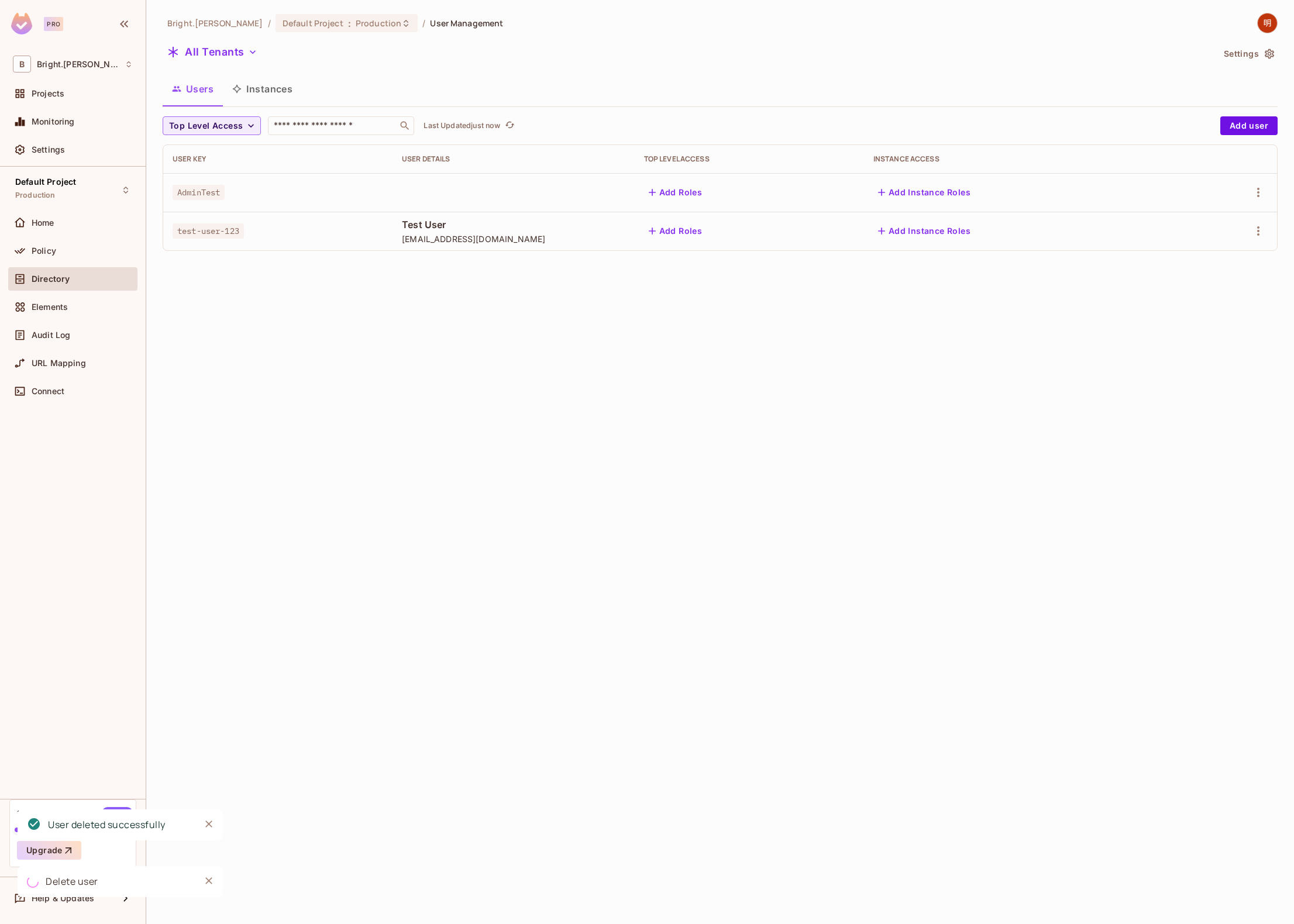
click at [1086, 374] on div "Bright.[PERSON_NAME] / Default Project : Production / User Management All Tenan…" at bounding box center [720, 462] width 1148 height 924
click at [877, 427] on div "Bright.[PERSON_NAME] / Default Project : Production / User Management All Tenan…" at bounding box center [720, 462] width 1148 height 924
click at [510, 127] on icon "refresh" at bounding box center [510, 124] width 9 height 7
drag, startPoint x: 544, startPoint y: 357, endPoint x: 535, endPoint y: 356, distance: 9.1
click at [544, 357] on div "Bright.[PERSON_NAME] / Default Project : Production / User Management All Tenan…" at bounding box center [720, 462] width 1148 height 924
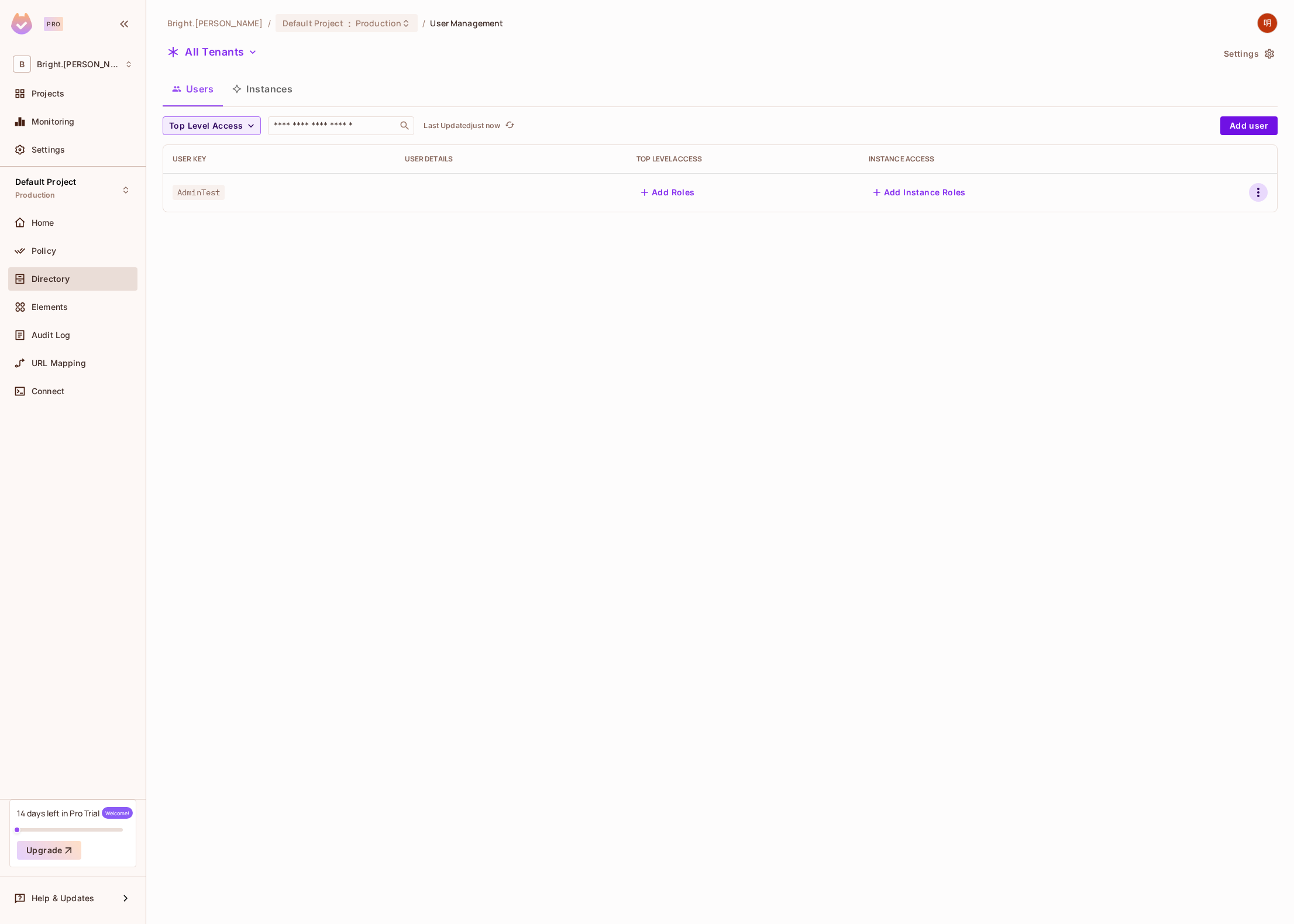
click at [1258, 187] on icon "button" at bounding box center [1258, 192] width 2 height 9
click at [1215, 300] on div "Delete User" at bounding box center [1206, 296] width 46 height 12
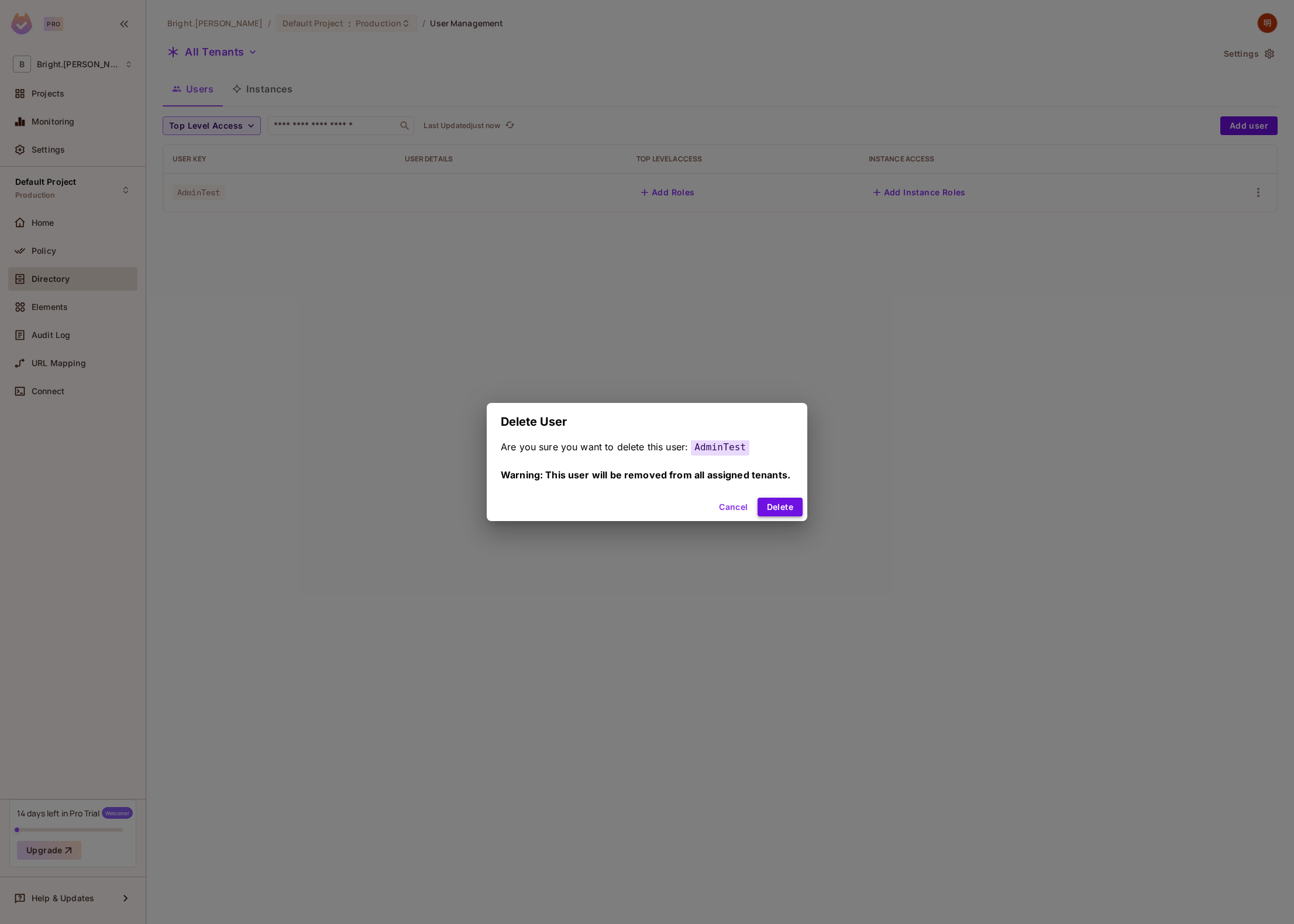
click at [778, 504] on button "Delete" at bounding box center [780, 507] width 45 height 19
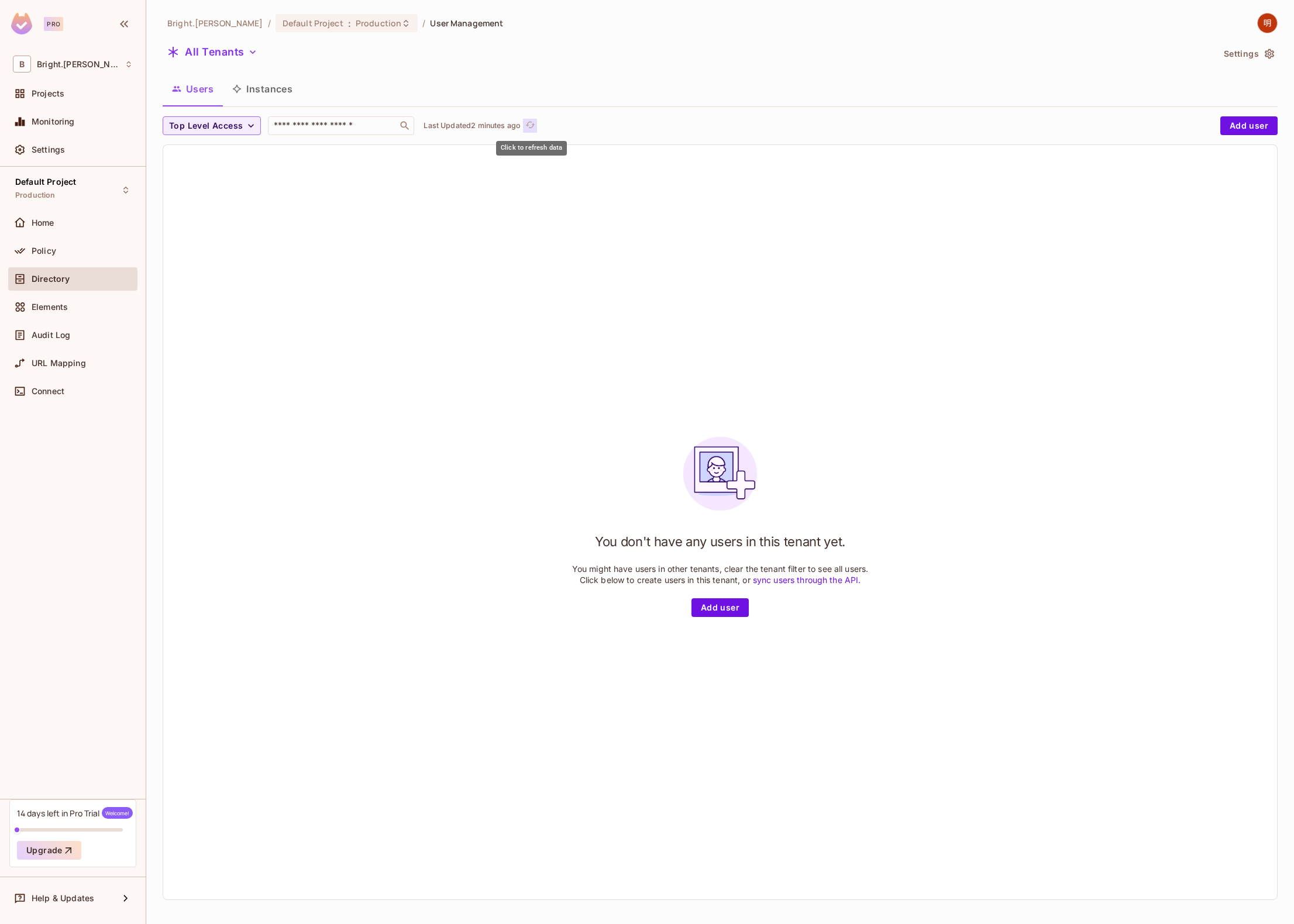
click at [529, 128] on icon "refresh" at bounding box center [530, 125] width 10 height 10
click at [535, 123] on icon "refresh" at bounding box center [533, 125] width 10 height 10
click at [476, 127] on p "Last Updated just now" at bounding box center [462, 126] width 76 height 9
drag, startPoint x: 916, startPoint y: 207, endPoint x: 992, endPoint y: 151, distance: 94.4
click at [917, 207] on div "You don't have any users in this tenant yet. You might have users in other tena…" at bounding box center [720, 522] width 1114 height 754
